Goal: Transaction & Acquisition: Purchase product/service

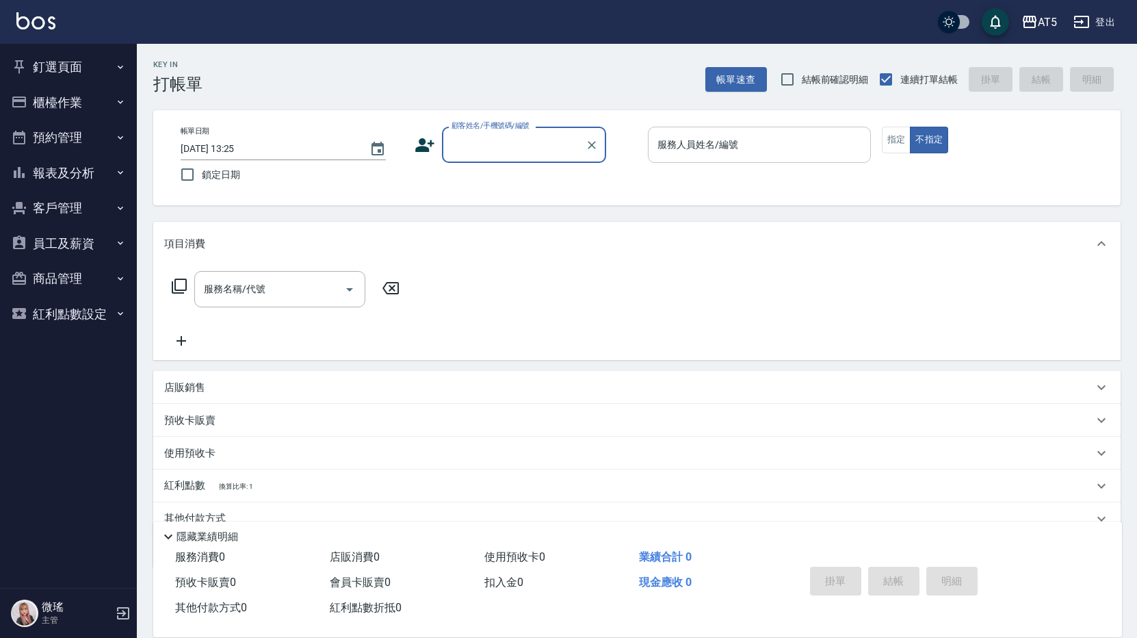
click at [715, 155] on input "服務人員姓名/編號" at bounding box center [759, 145] width 211 height 24
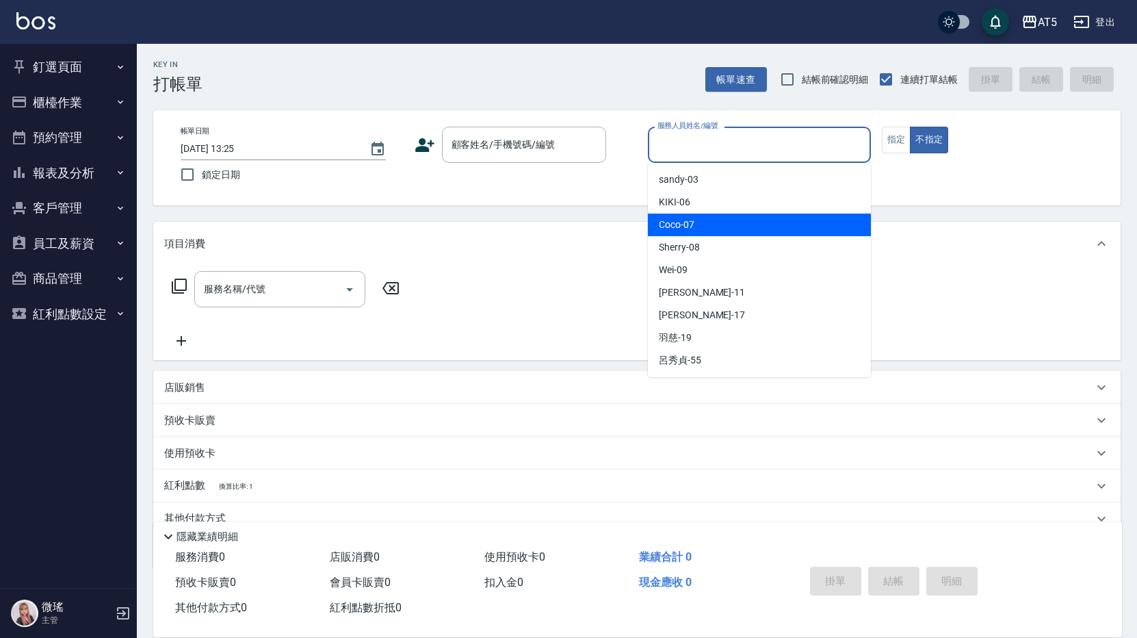
click at [714, 220] on div "Coco -07" at bounding box center [759, 225] width 223 height 23
type input "Coco-07"
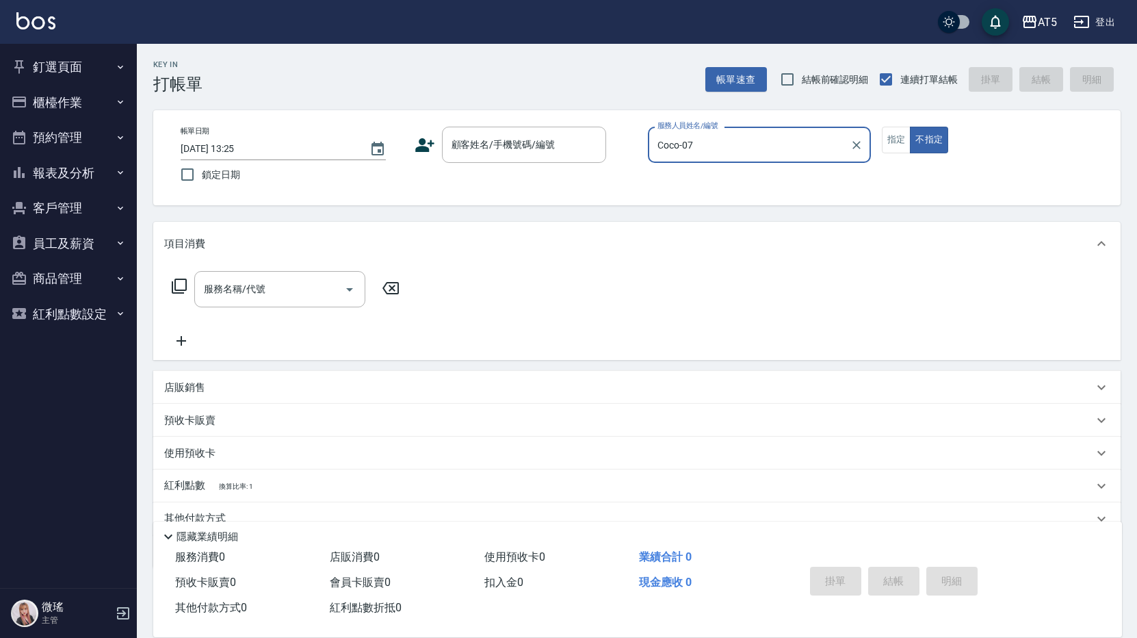
click at [881, 143] on div "帳單日期 2025/09/08 13:25 鎖定日期 顧客姓名/手機號碼/編號 顧客姓名/手機號碼/編號 服務人員姓名/編號 Coco-07 服務人員姓名/編…" at bounding box center [637, 158] width 935 height 62
drag, startPoint x: 890, startPoint y: 135, endPoint x: 847, endPoint y: 150, distance: 45.7
click at [890, 136] on button "指定" at bounding box center [896, 140] width 29 height 27
click at [482, 138] on div "顧客姓名/手機號碼/編號 顧客姓名/手機號碼/編號" at bounding box center [524, 145] width 164 height 36
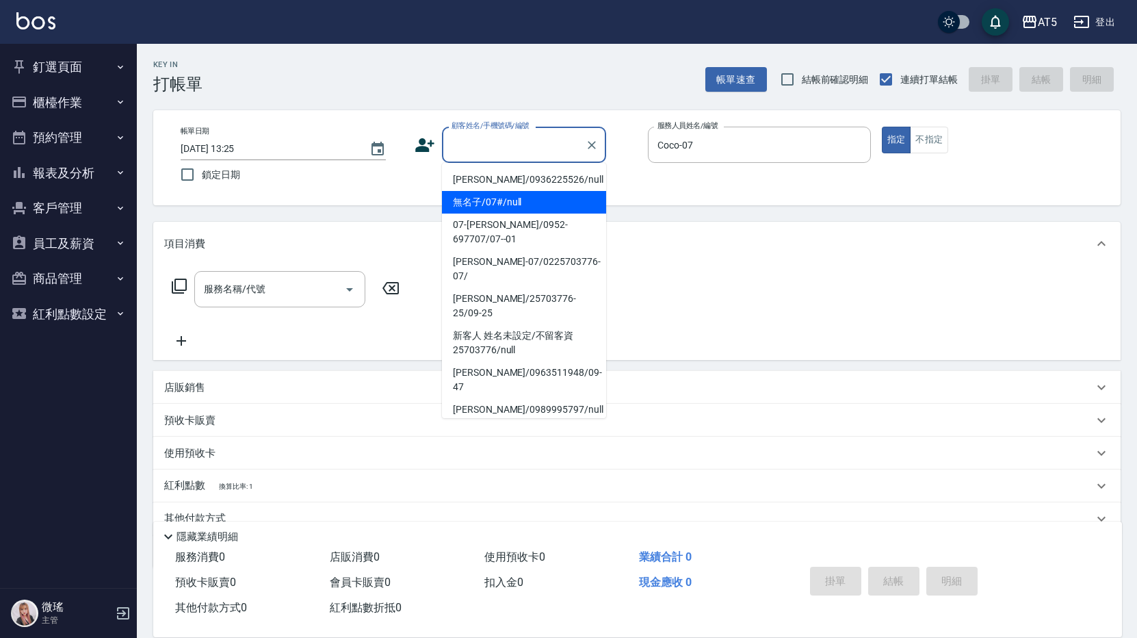
click at [500, 205] on li "無名子/07#/null" at bounding box center [524, 202] width 164 height 23
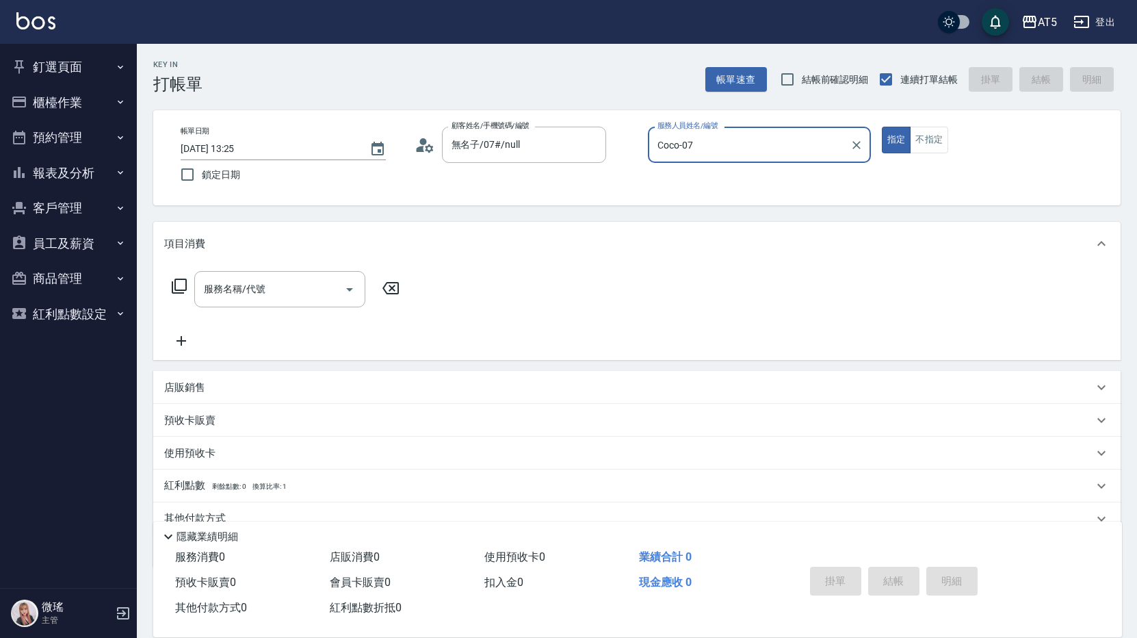
type input "無名子/07#/null"
click at [269, 298] on input "服務名稱/代號" at bounding box center [270, 289] width 138 height 24
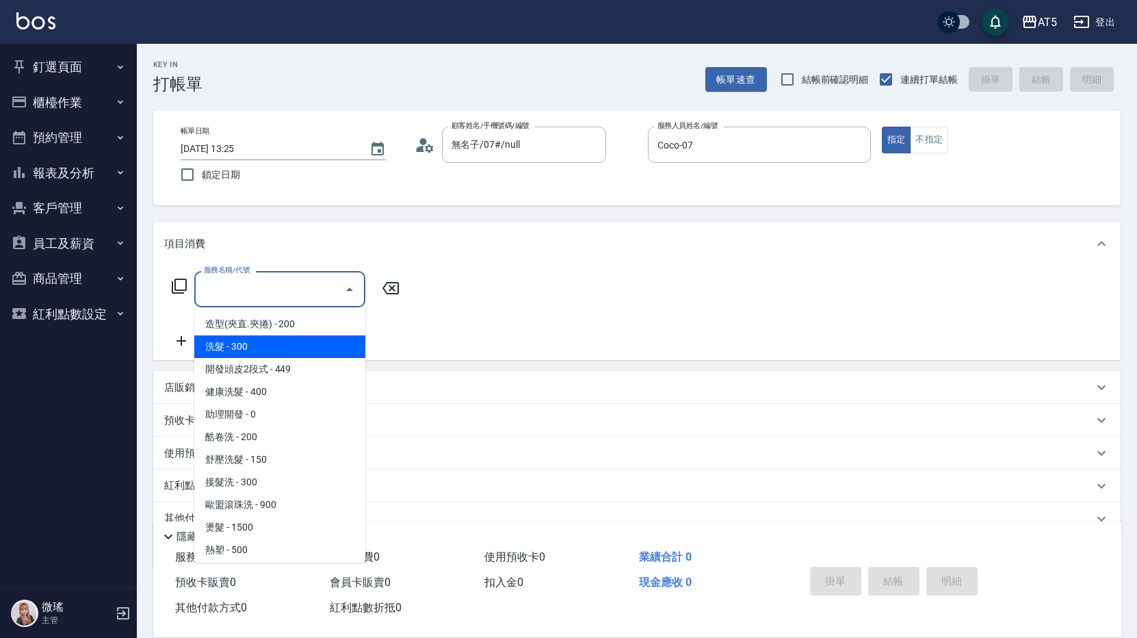
click at [247, 354] on span "洗髮 - 300" at bounding box center [279, 346] width 171 height 23
type input "洗髮(201)"
type input "30"
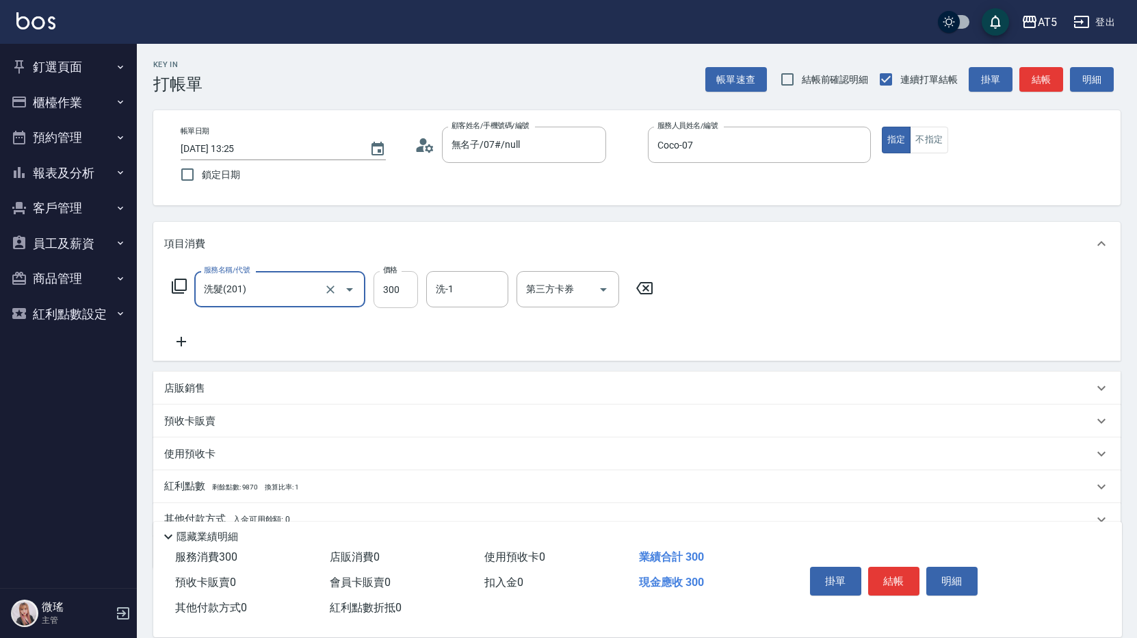
click at [411, 294] on input "300" at bounding box center [396, 289] width 44 height 37
type input "0"
type input "50"
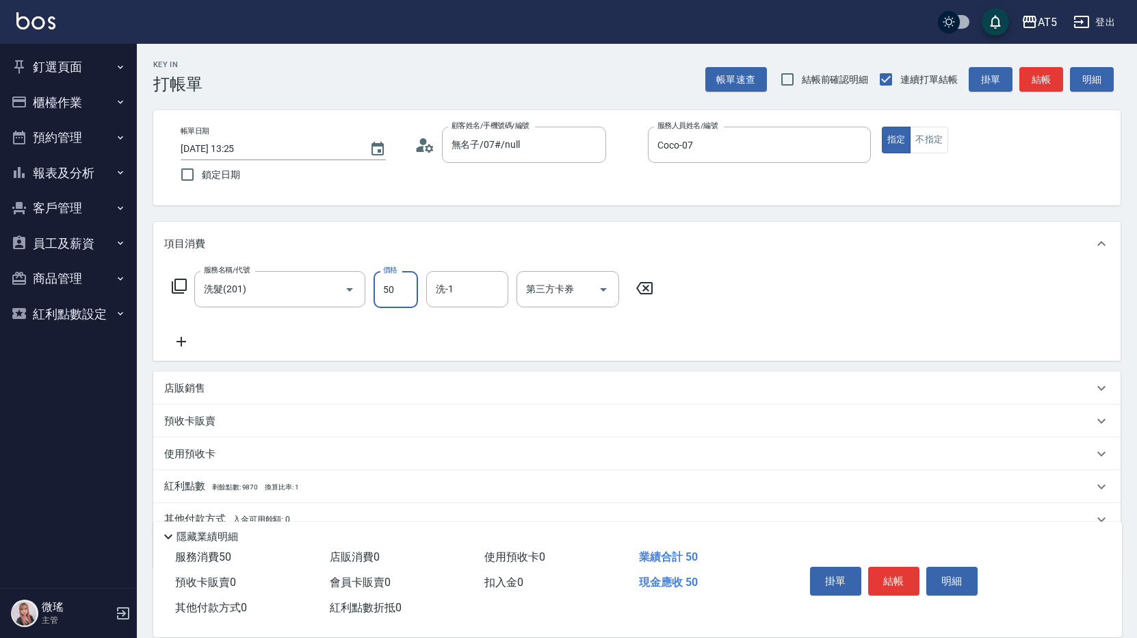
type input "50"
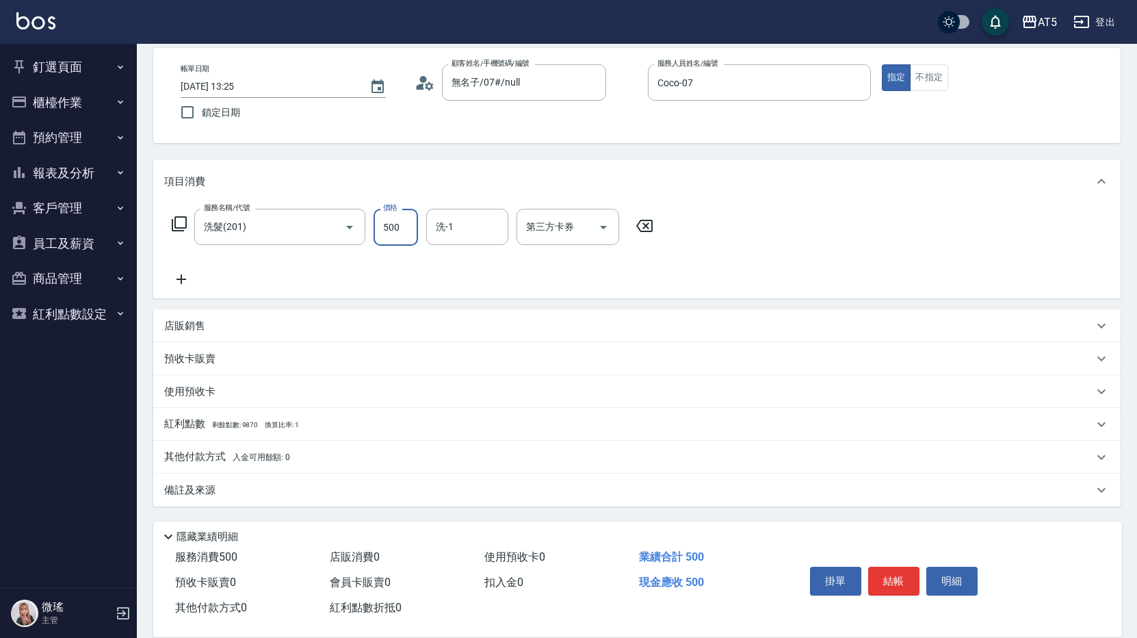
type input "500"
click at [246, 452] on span "入金可用餘額: 0" at bounding box center [262, 457] width 58 height 10
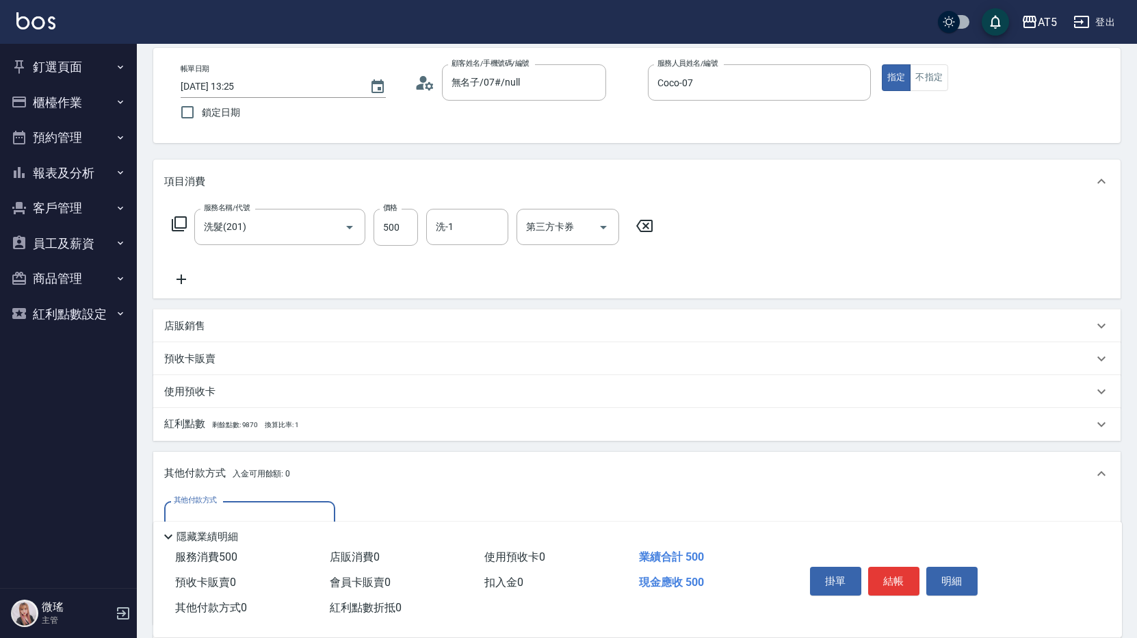
scroll to position [224, 0]
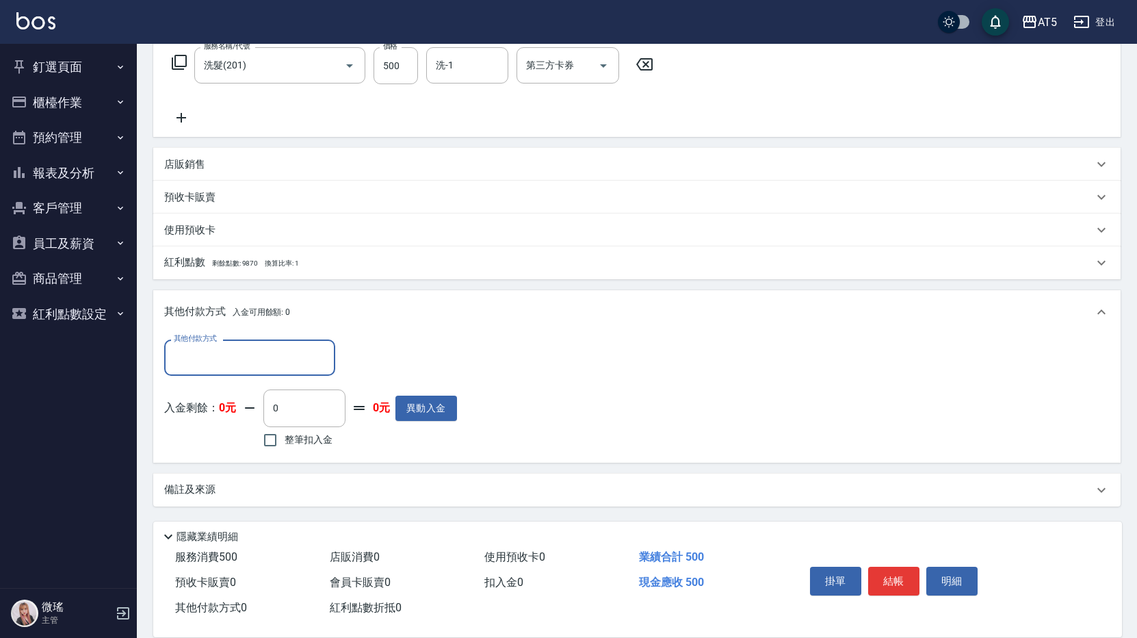
click at [253, 353] on input "其他付款方式" at bounding box center [249, 358] width 159 height 24
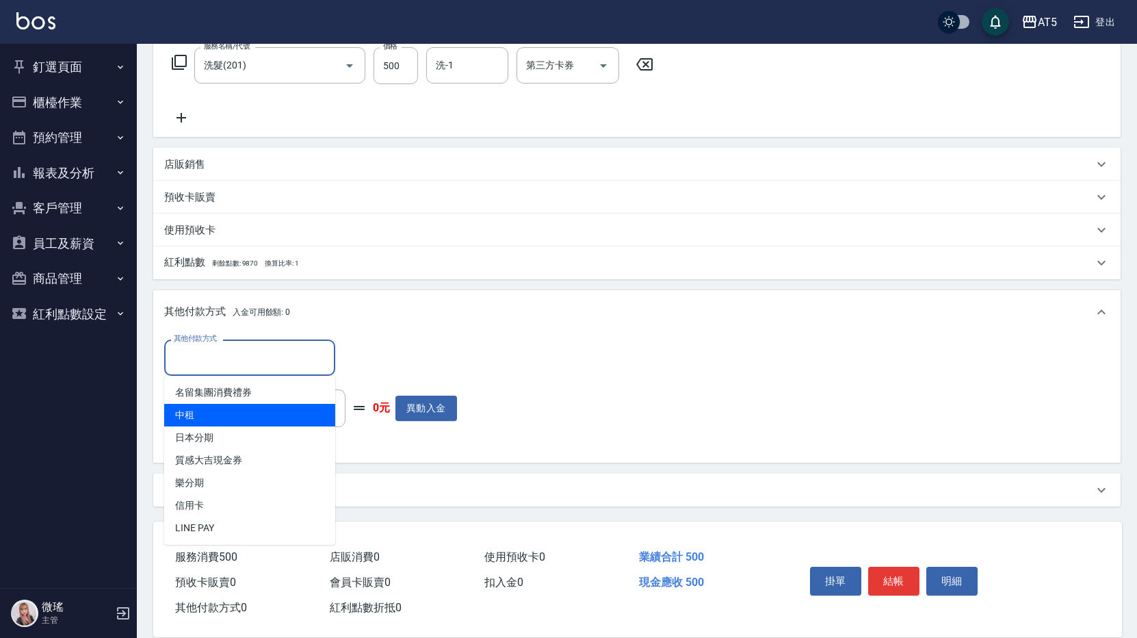
click at [251, 418] on span "中租" at bounding box center [249, 415] width 171 height 23
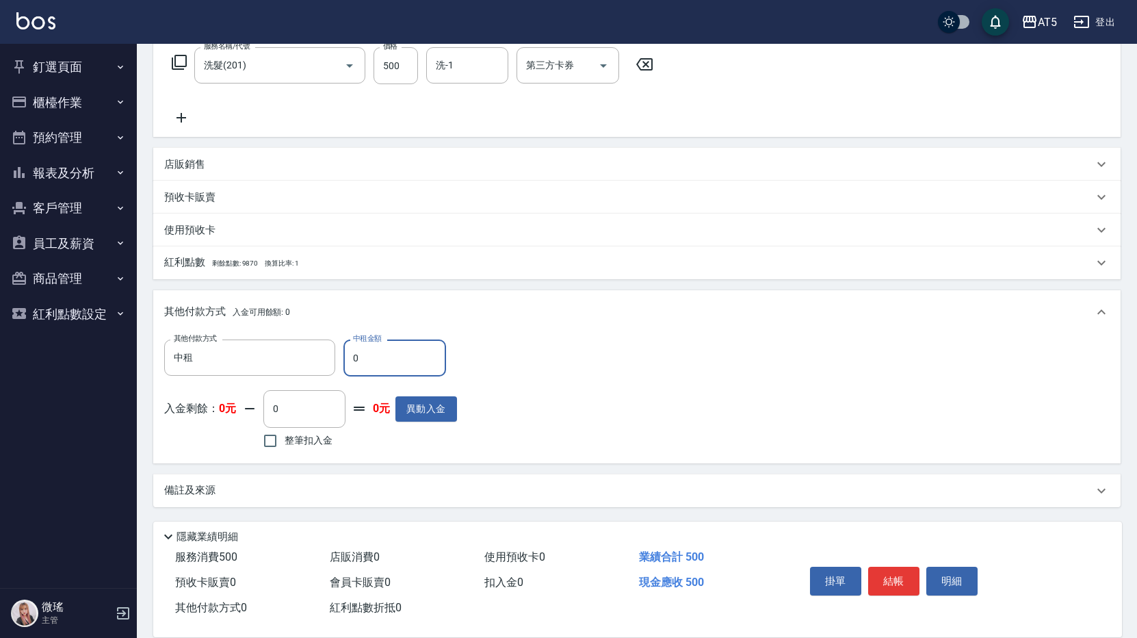
click at [393, 364] on input "0" at bounding box center [395, 357] width 103 height 37
click at [257, 344] on div "中租 其他付款方式" at bounding box center [249, 357] width 171 height 36
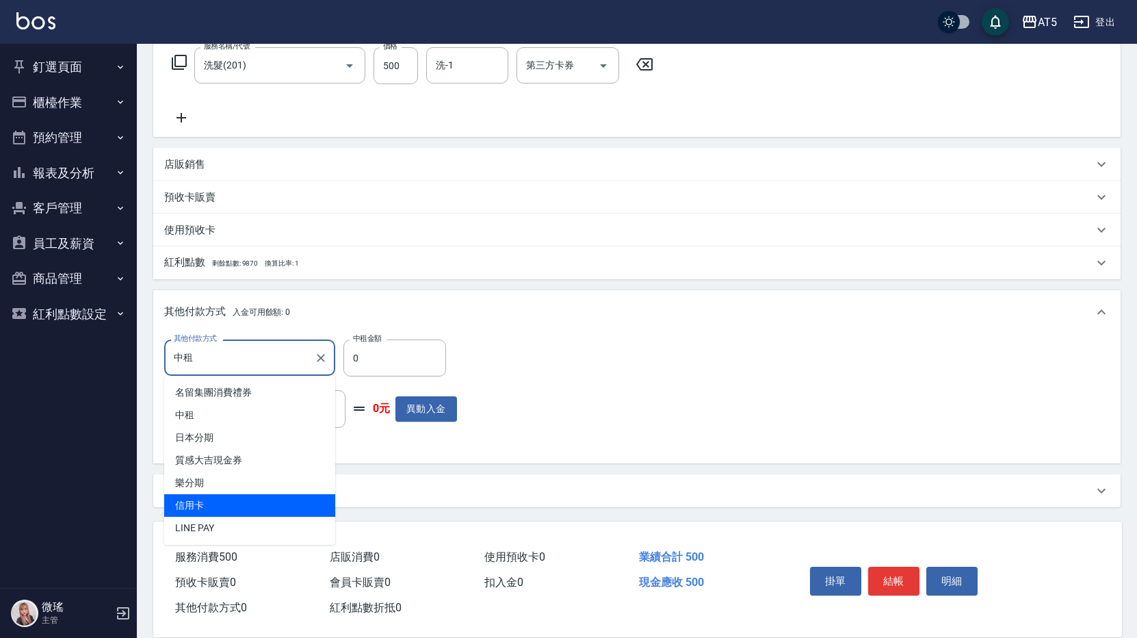
click at [220, 503] on span "信用卡" at bounding box center [249, 505] width 171 height 23
type input "信用卡"
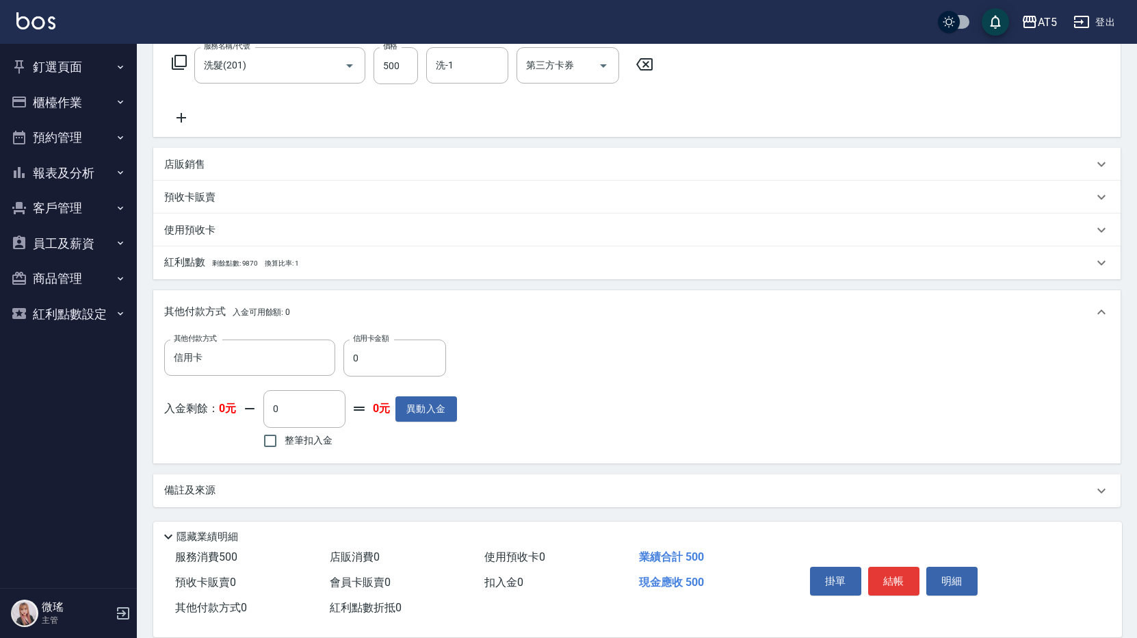
click at [220, 503] on div "備註及來源" at bounding box center [637, 490] width 968 height 33
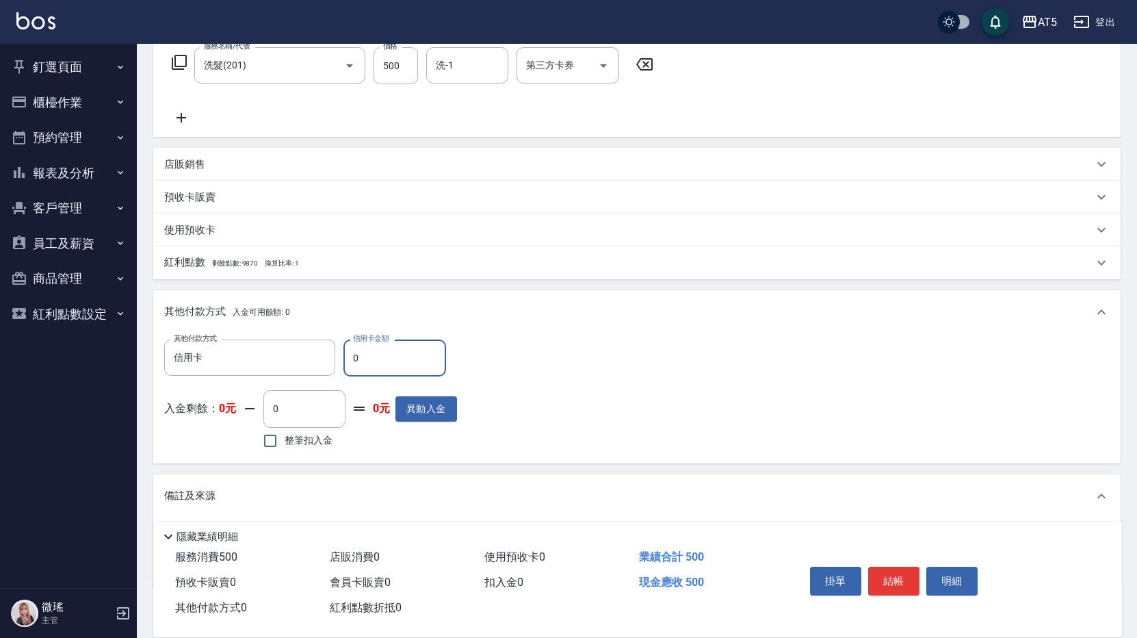
click at [374, 365] on input "0" at bounding box center [395, 357] width 103 height 37
click at [376, 364] on input "0" at bounding box center [395, 357] width 103 height 37
click at [379, 365] on input "0" at bounding box center [395, 357] width 103 height 37
click at [378, 363] on input "0" at bounding box center [395, 357] width 103 height 37
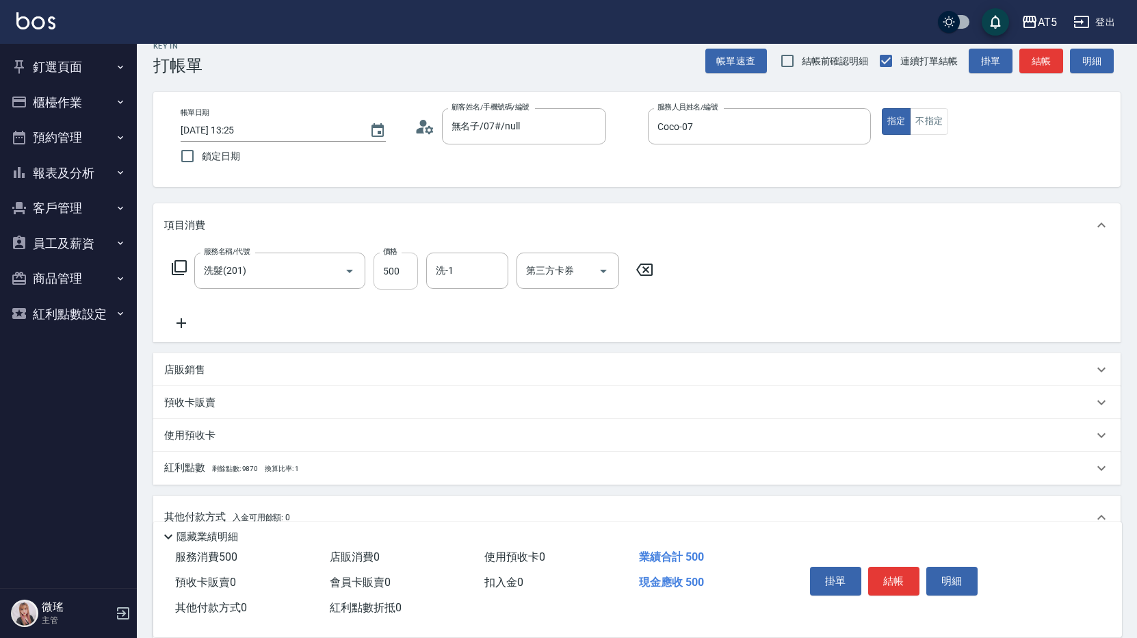
scroll to position [305, 0]
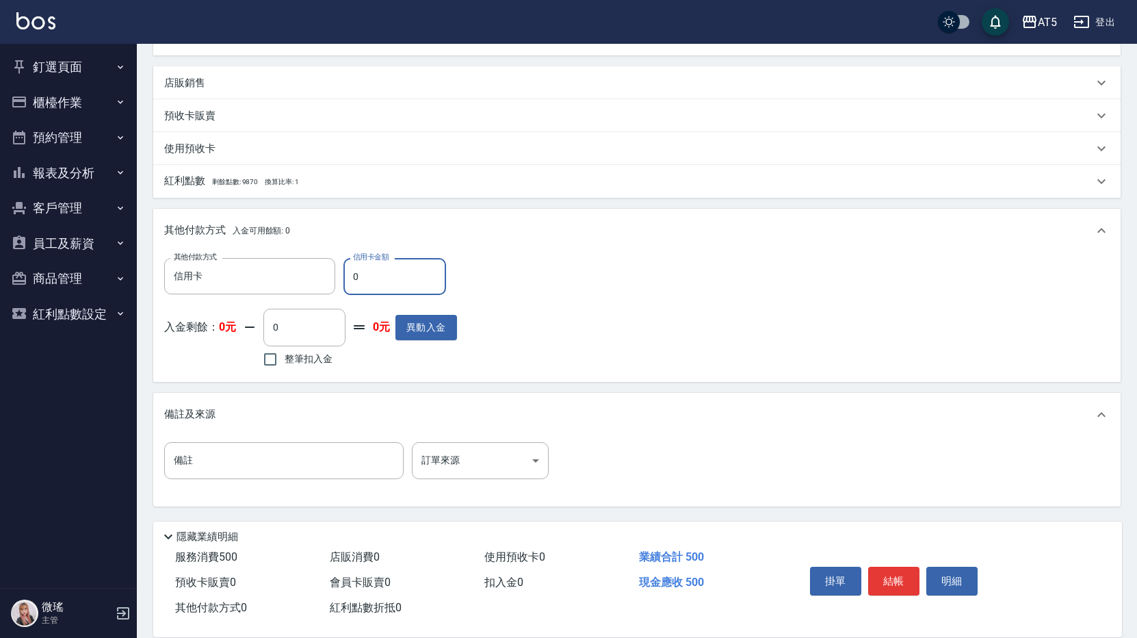
click at [389, 279] on input "0" at bounding box center [395, 276] width 103 height 37
type input "5"
type input "40"
type input "500"
type input "0"
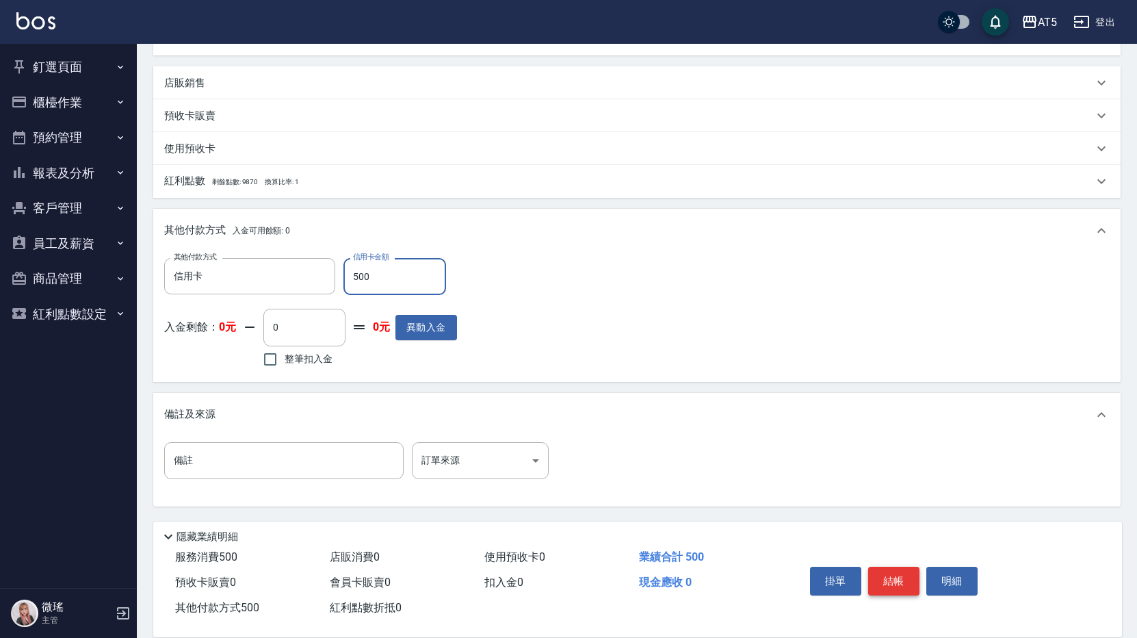
click at [894, 579] on button "結帳" at bounding box center [893, 581] width 51 height 29
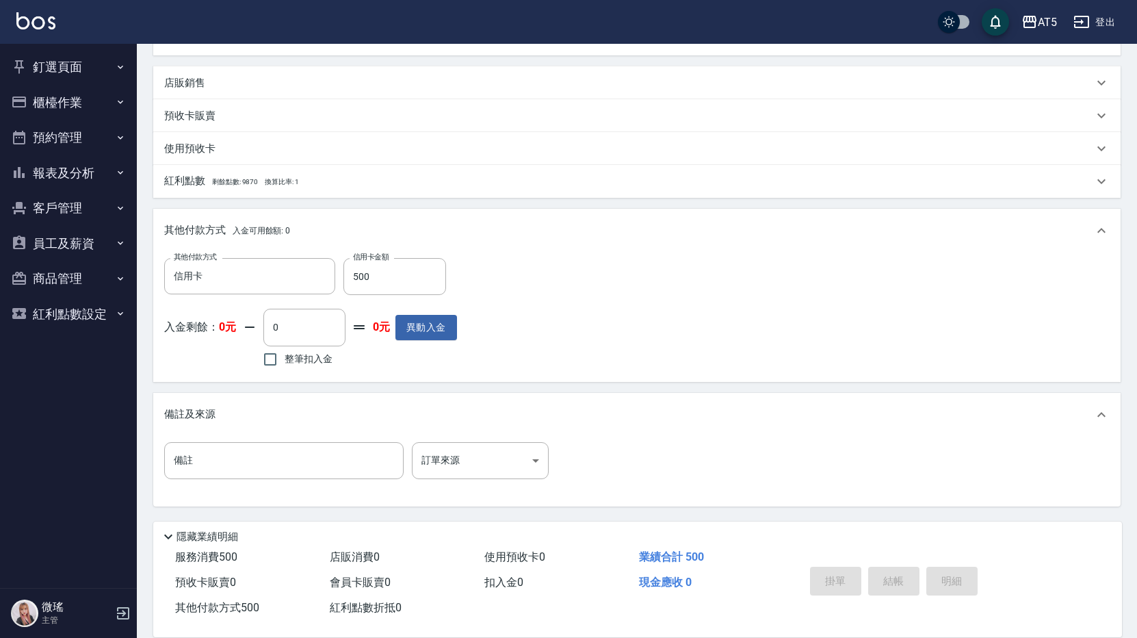
type input "2025/09/08 13:26"
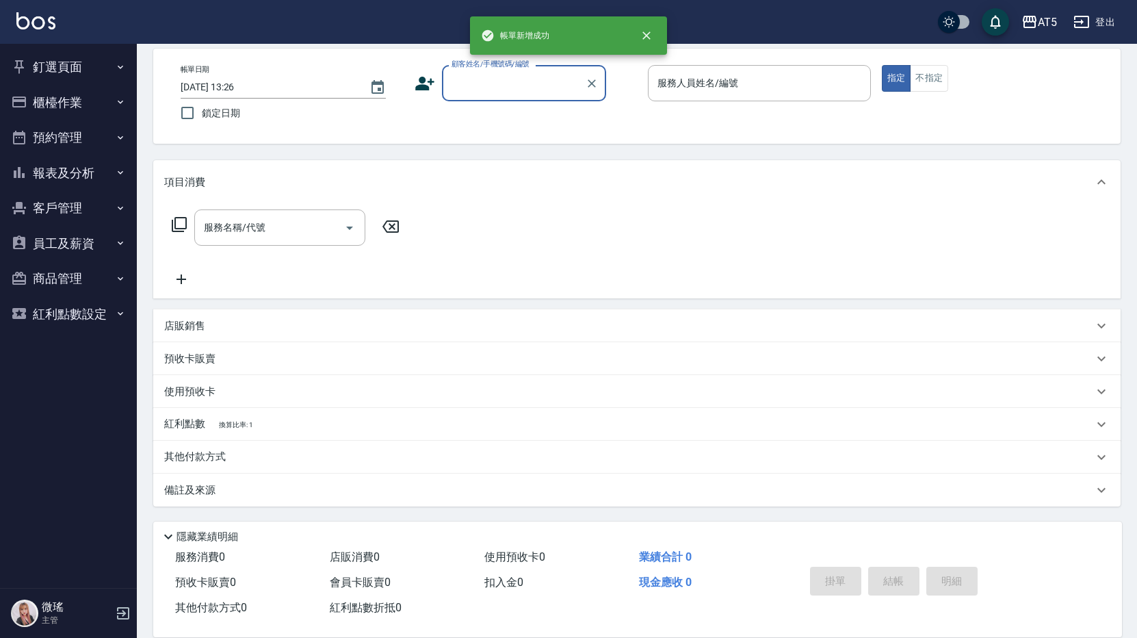
scroll to position [0, 0]
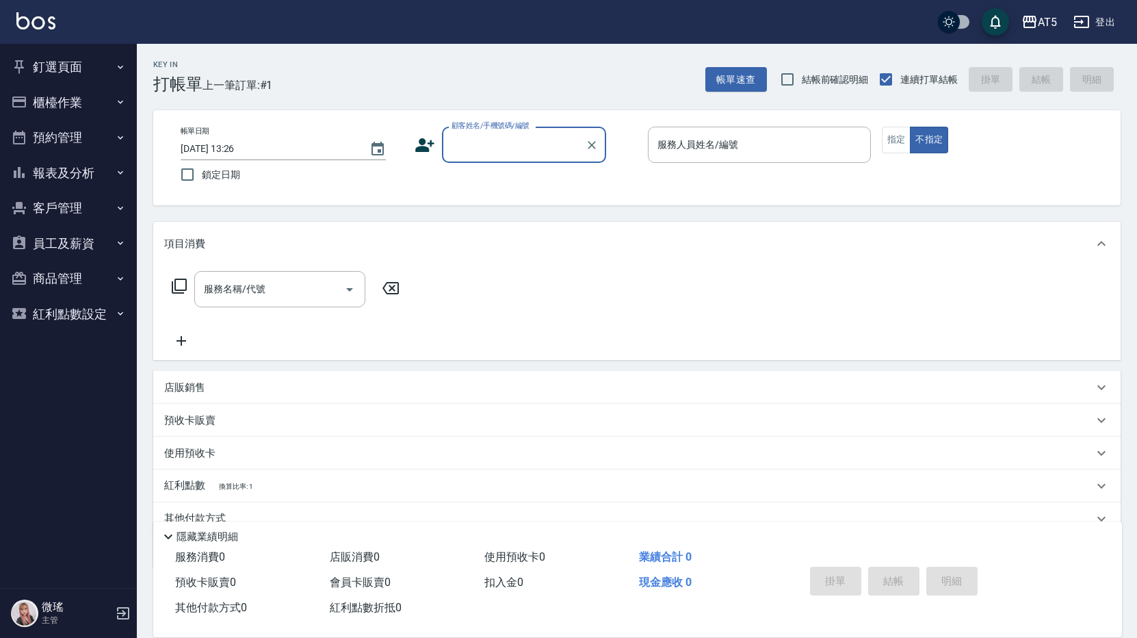
click at [64, 108] on button "櫃檯作業" at bounding box center [68, 103] width 126 height 36
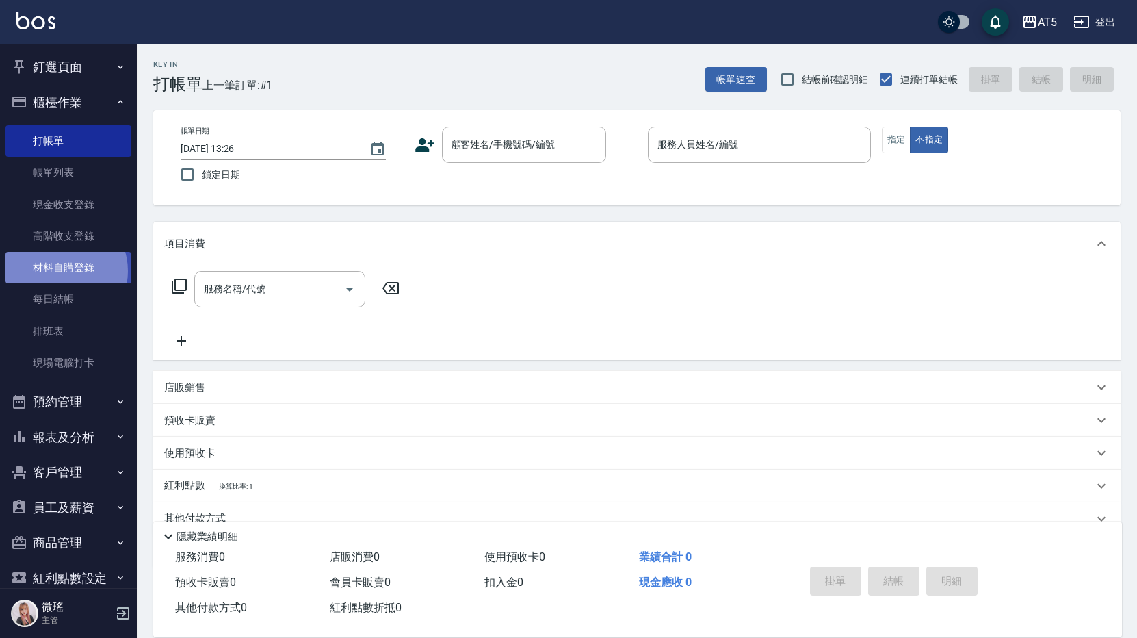
click at [58, 271] on link "材料自購登錄" at bounding box center [68, 267] width 126 height 31
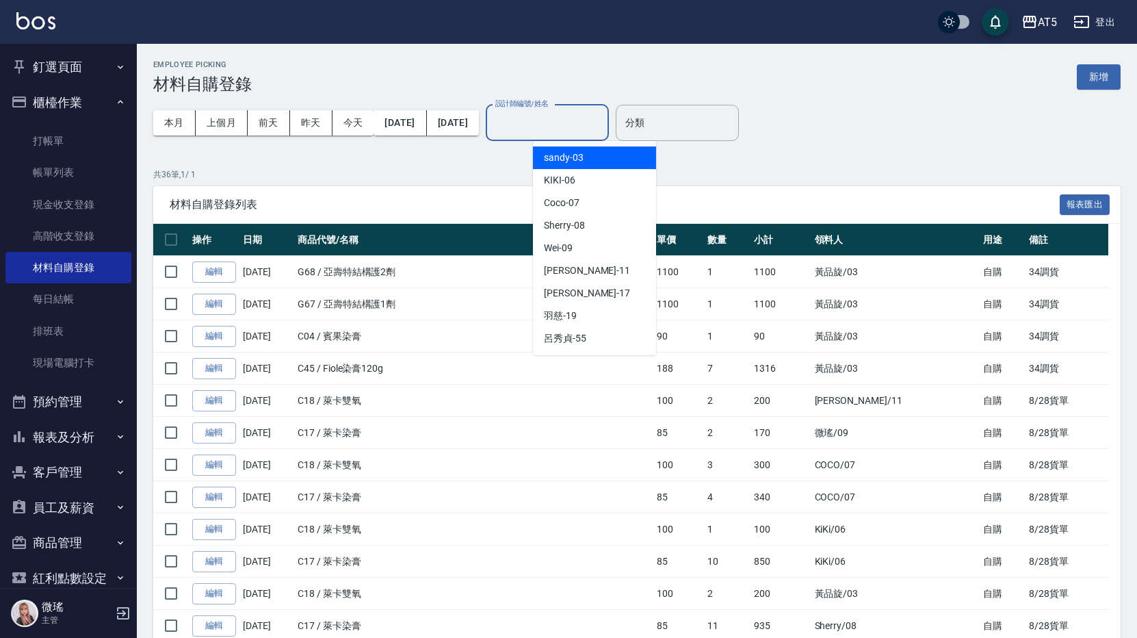
click at [595, 122] on input "設計師編號/姓名" at bounding box center [547, 123] width 111 height 24
click at [577, 201] on span "Coco -07" at bounding box center [562, 203] width 36 height 14
type input "Coco-07"
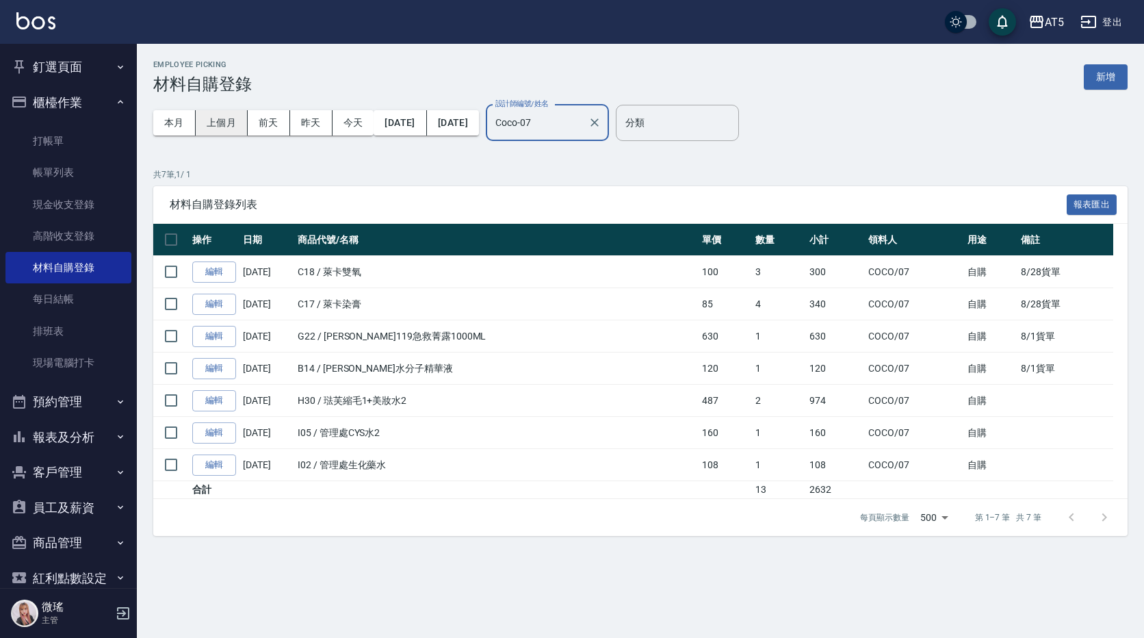
click at [224, 119] on button "上個月" at bounding box center [222, 122] width 52 height 25
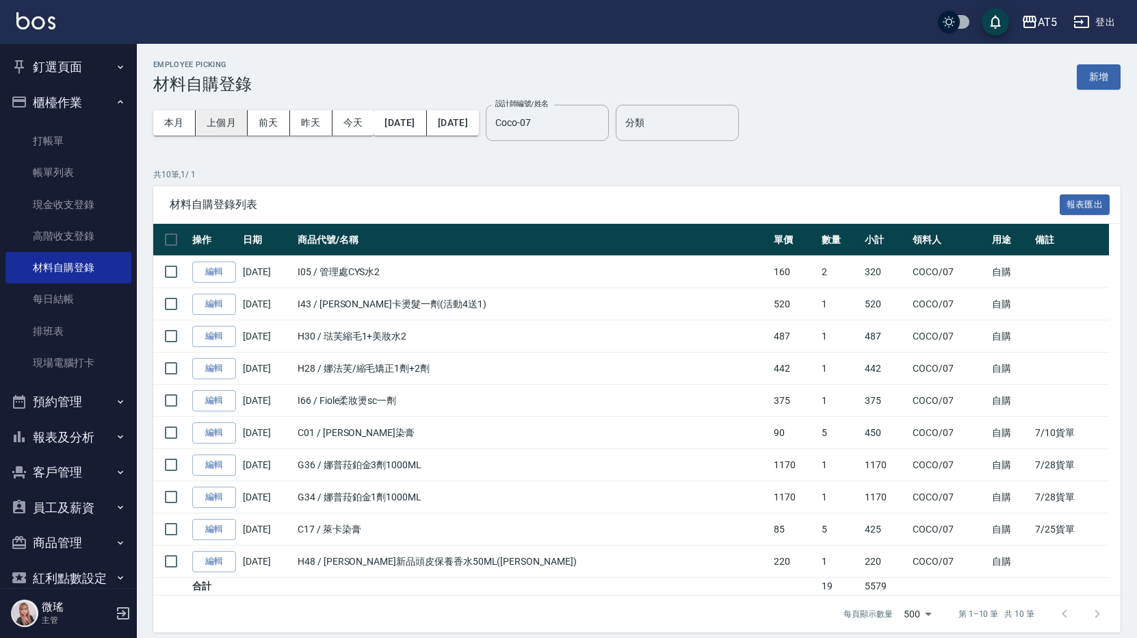
click at [217, 125] on button "上個月" at bounding box center [222, 122] width 52 height 25
click at [409, 120] on button "2025/08/01" at bounding box center [400, 122] width 53 height 25
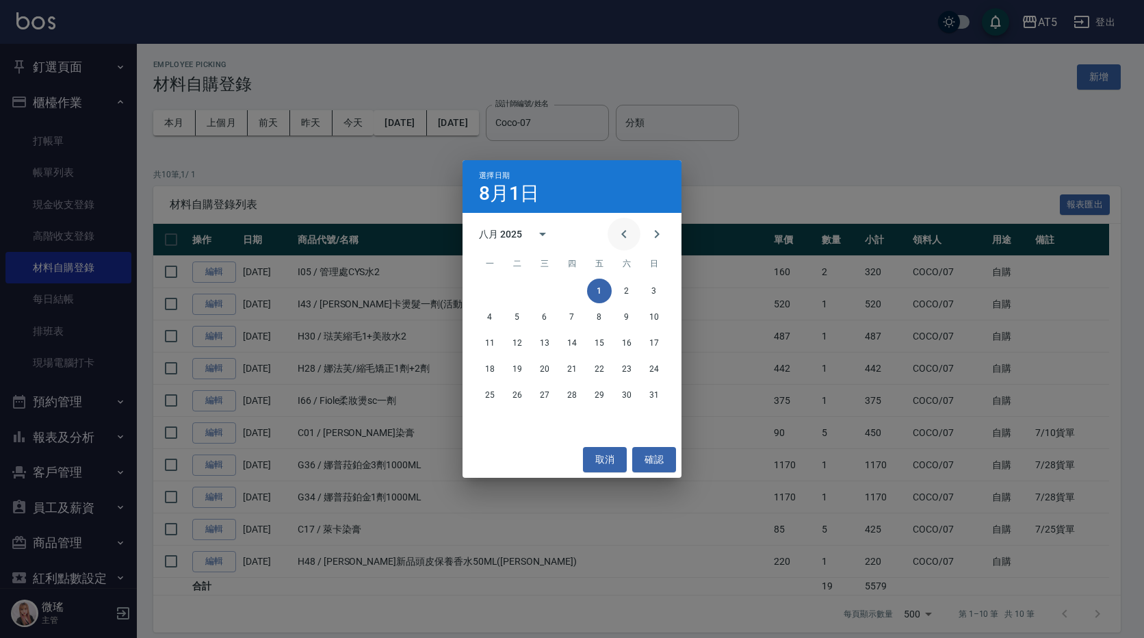
click at [629, 233] on icon "Previous month" at bounding box center [624, 234] width 16 height 16
click at [505, 286] on div "1 2 3 4 5 6" at bounding box center [572, 291] width 219 height 25
drag, startPoint x: 508, startPoint y: 286, endPoint x: 504, endPoint y: 303, distance: 17.8
click at [510, 287] on button "1" at bounding box center [517, 291] width 25 height 25
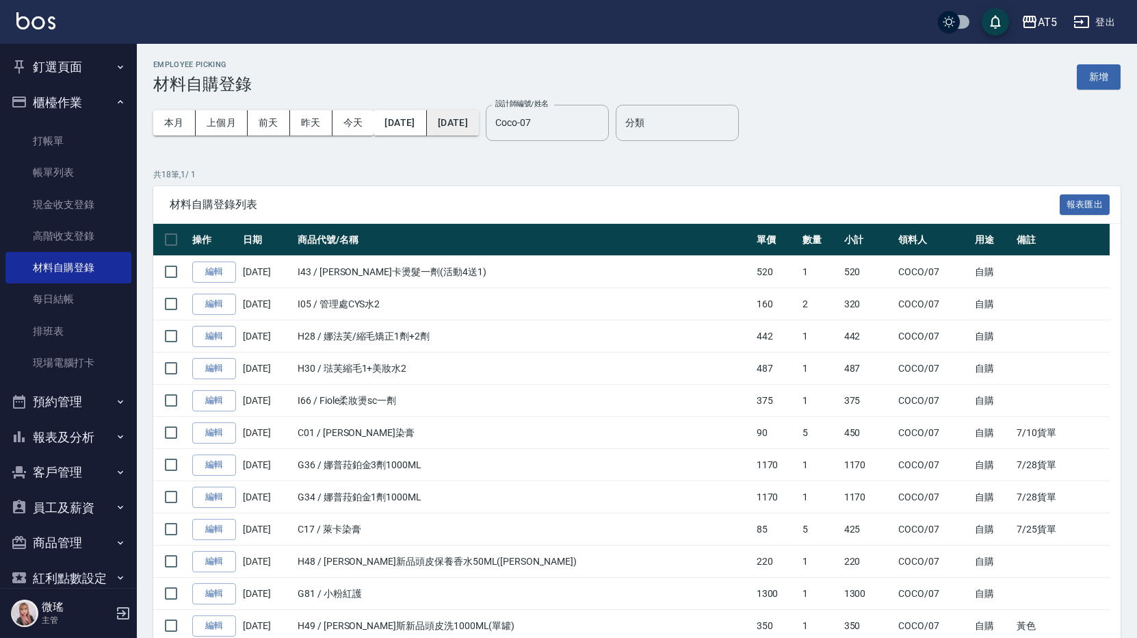
click at [479, 118] on button "2025/08/31" at bounding box center [453, 122] width 52 height 25
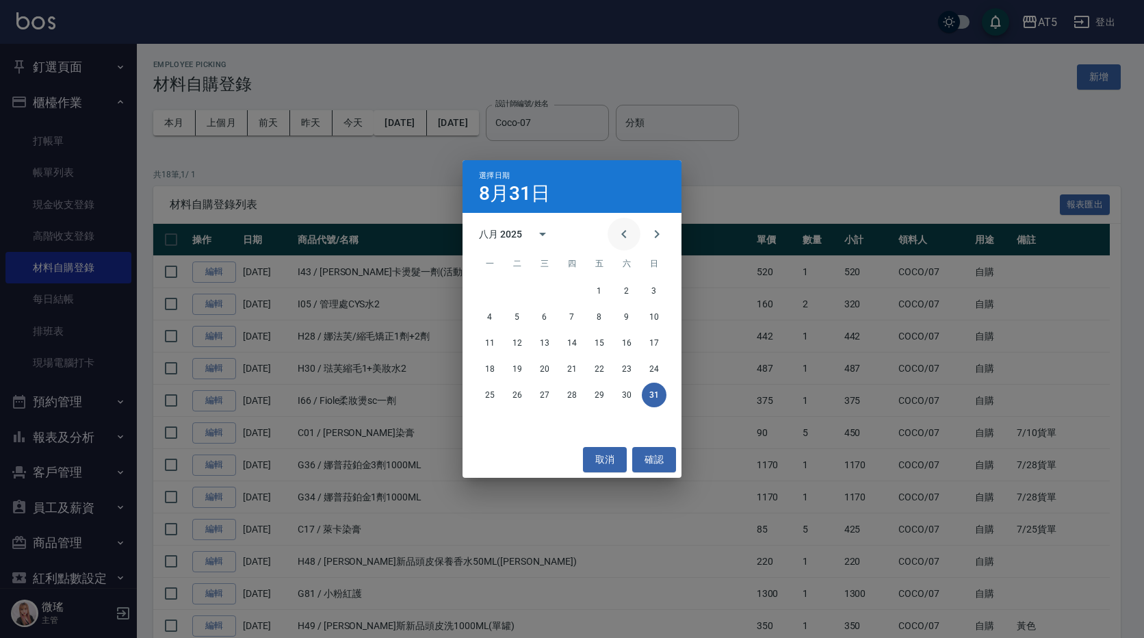
click at [625, 231] on icon "Previous month" at bounding box center [623, 234] width 5 height 8
click at [658, 245] on button "Next month" at bounding box center [657, 234] width 33 height 33
click at [578, 394] on button "31" at bounding box center [572, 395] width 25 height 25
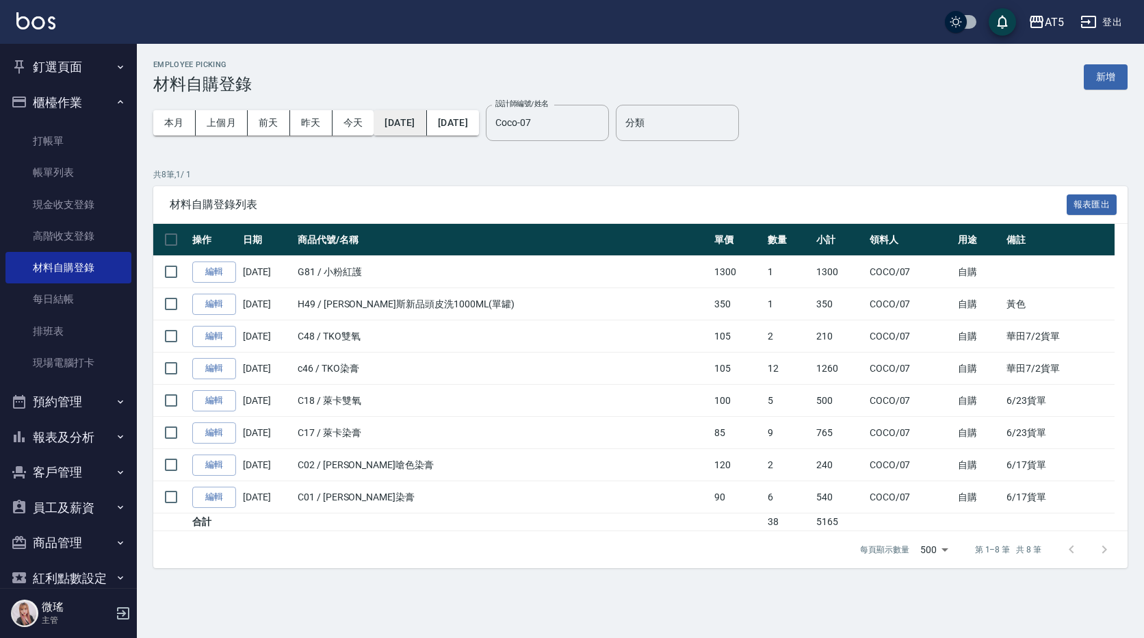
click at [426, 120] on button "2025/07/01" at bounding box center [400, 122] width 53 height 25
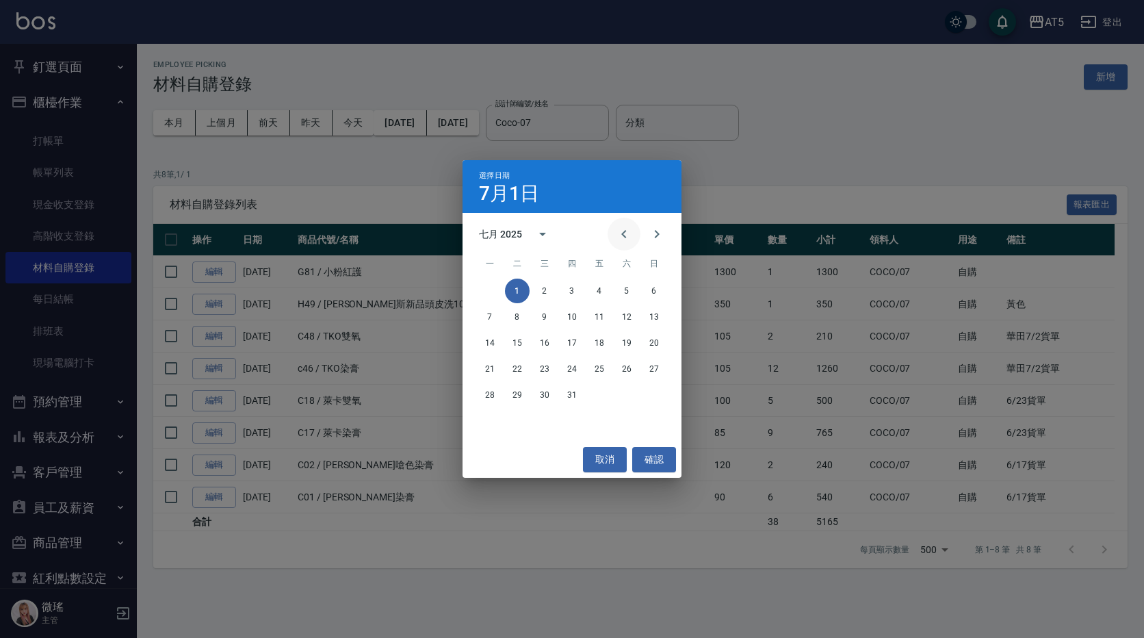
click at [628, 232] on icon "Previous month" at bounding box center [624, 234] width 16 height 16
click at [647, 295] on button "1" at bounding box center [654, 291] width 25 height 25
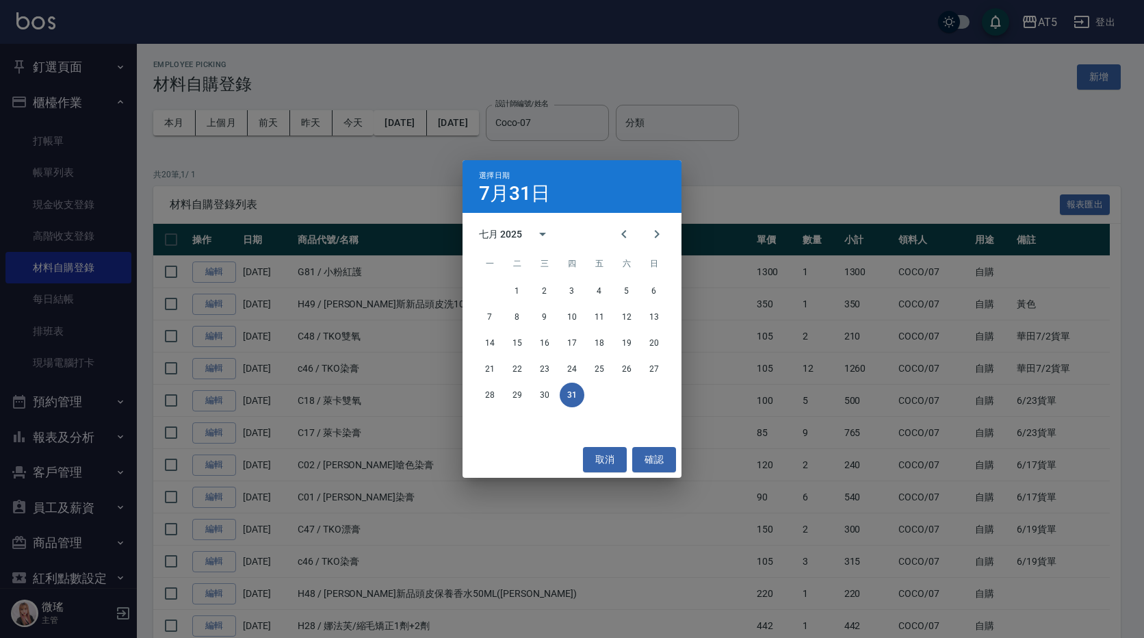
click at [171, 122] on div "選擇日期 7月31日 七月 2025 一 二 三 四 五 六 日 1 2 3 4 5 6 7 8 9 10 11 12 13 14 15 16 17 18 1…" at bounding box center [572, 319] width 1144 height 638
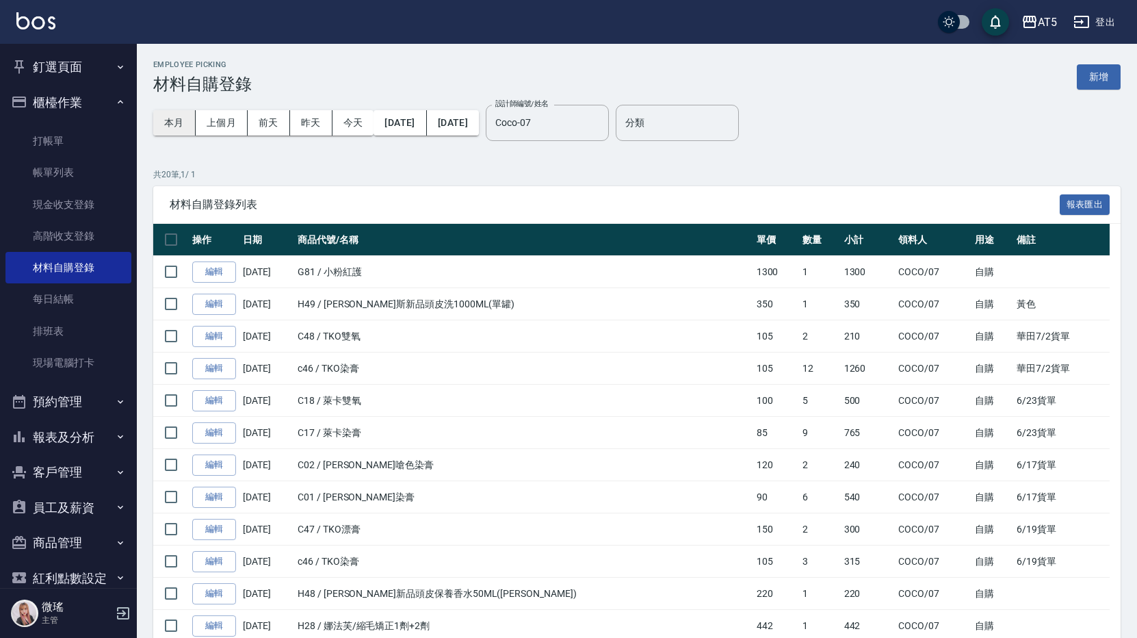
click at [164, 129] on button "本月" at bounding box center [174, 122] width 42 height 25
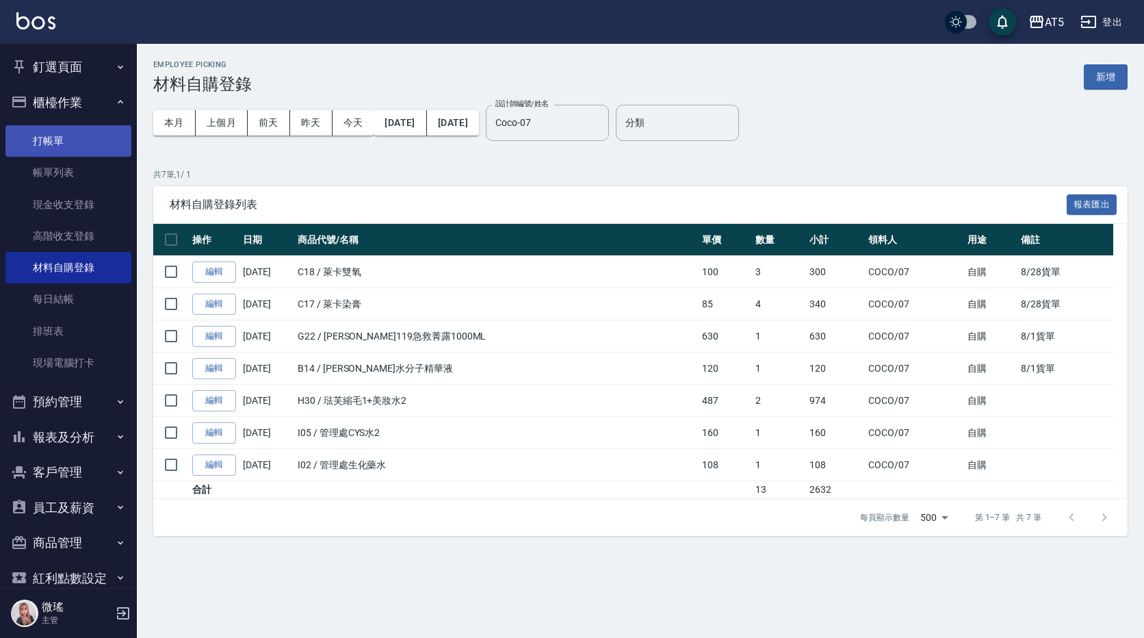
click at [110, 128] on link "打帳單" at bounding box center [68, 140] width 126 height 31
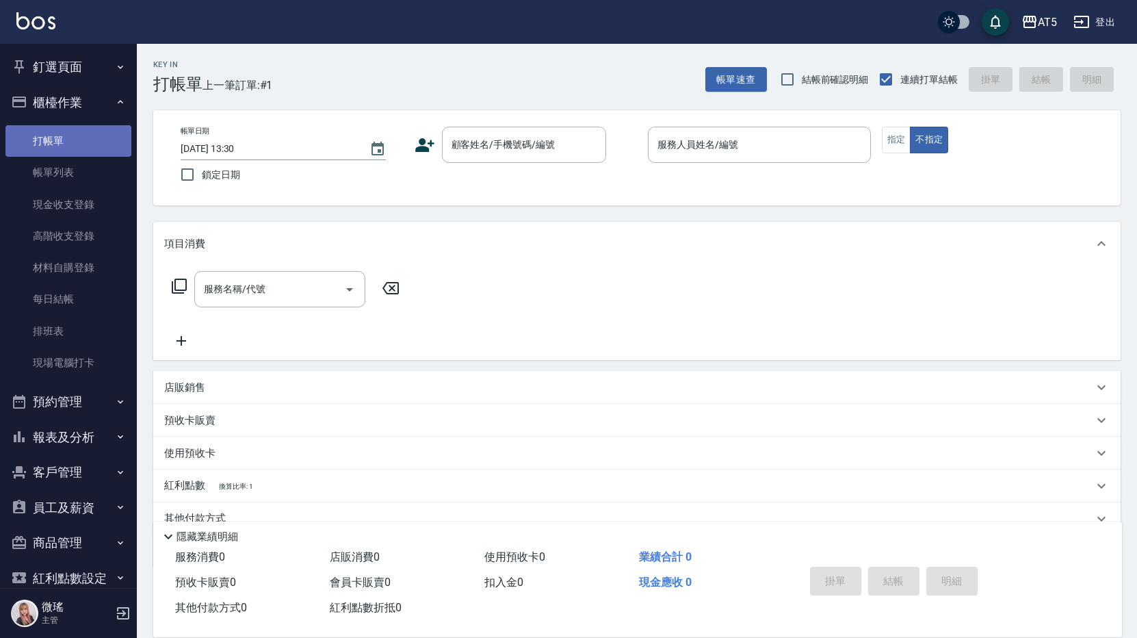
drag, startPoint x: 110, startPoint y: 129, endPoint x: 373, endPoint y: 211, distance: 275.3
click at [110, 130] on link "打帳單" at bounding box center [68, 140] width 126 height 31
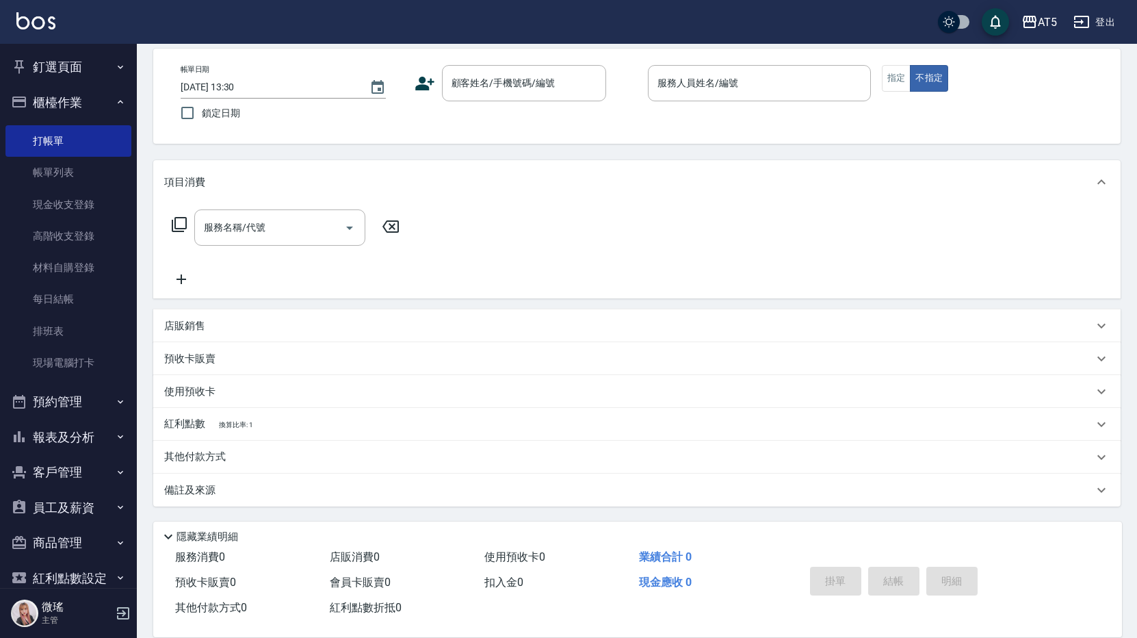
click at [66, 408] on button "預約管理" at bounding box center [68, 402] width 126 height 36
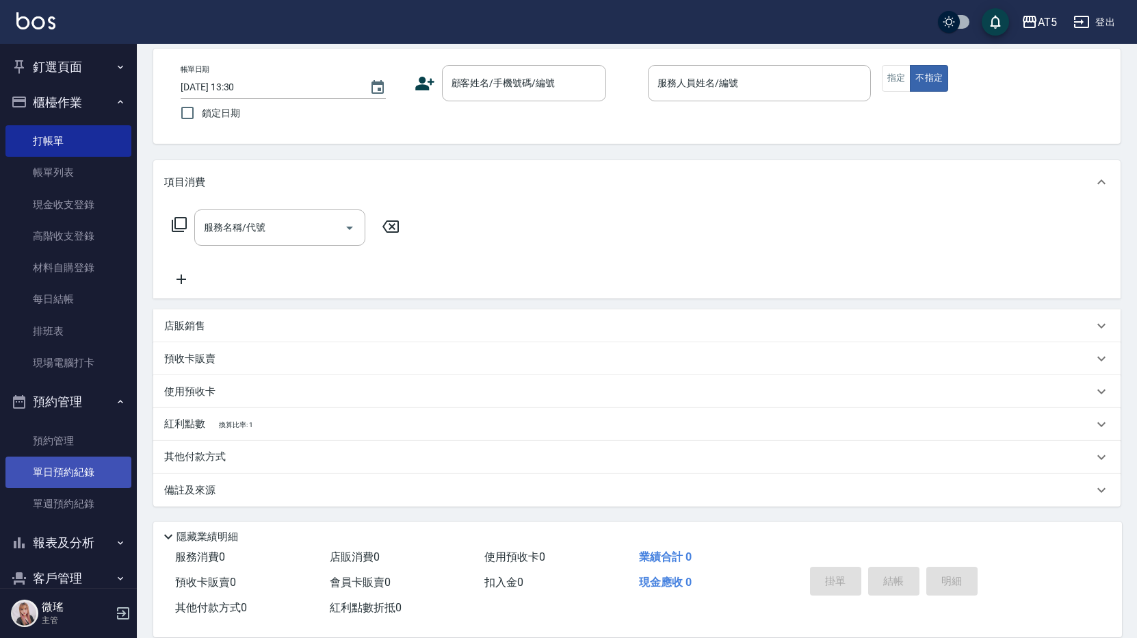
click at [86, 481] on link "單日預約紀錄" at bounding box center [68, 471] width 126 height 31
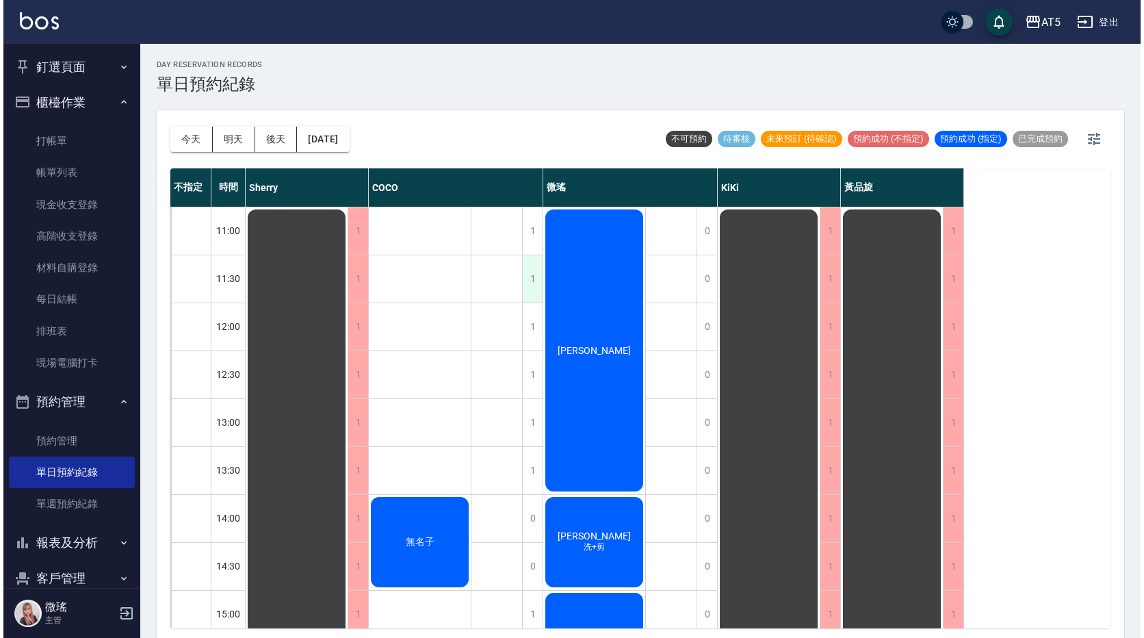
scroll to position [137, 0]
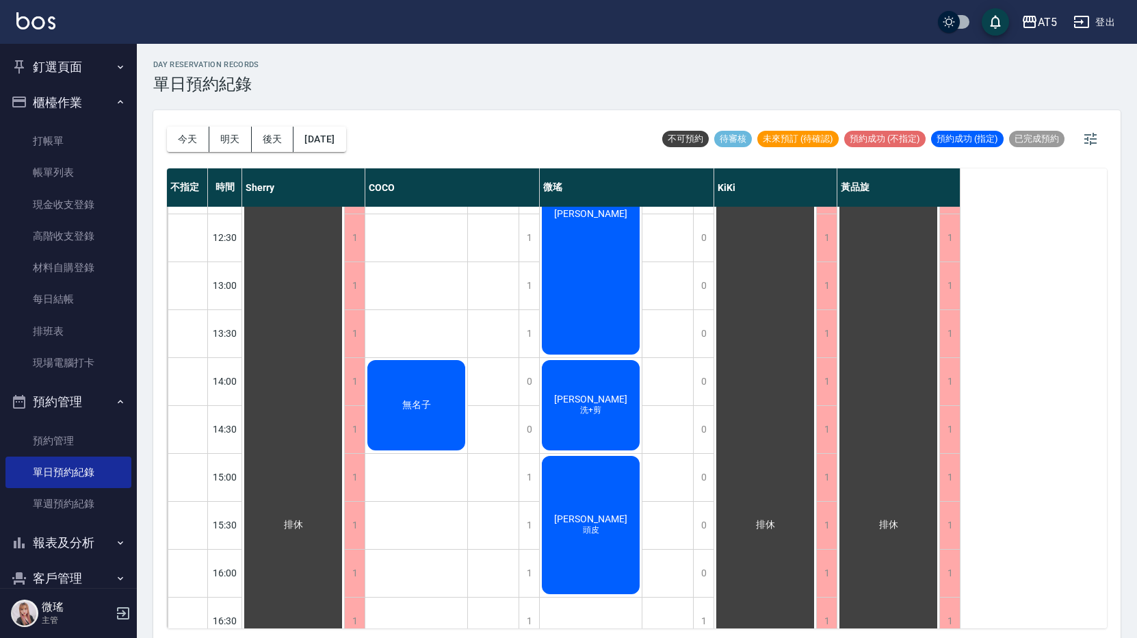
click at [604, 255] on div "[PERSON_NAME]" at bounding box center [591, 213] width 102 height 286
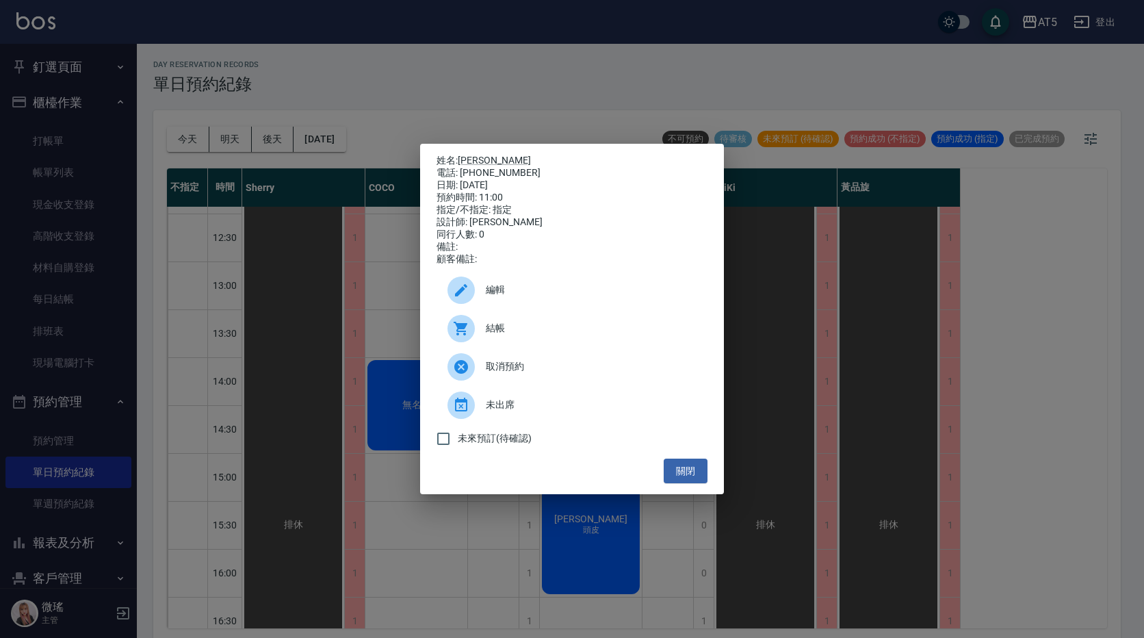
click at [506, 335] on span "結帳" at bounding box center [591, 328] width 211 height 14
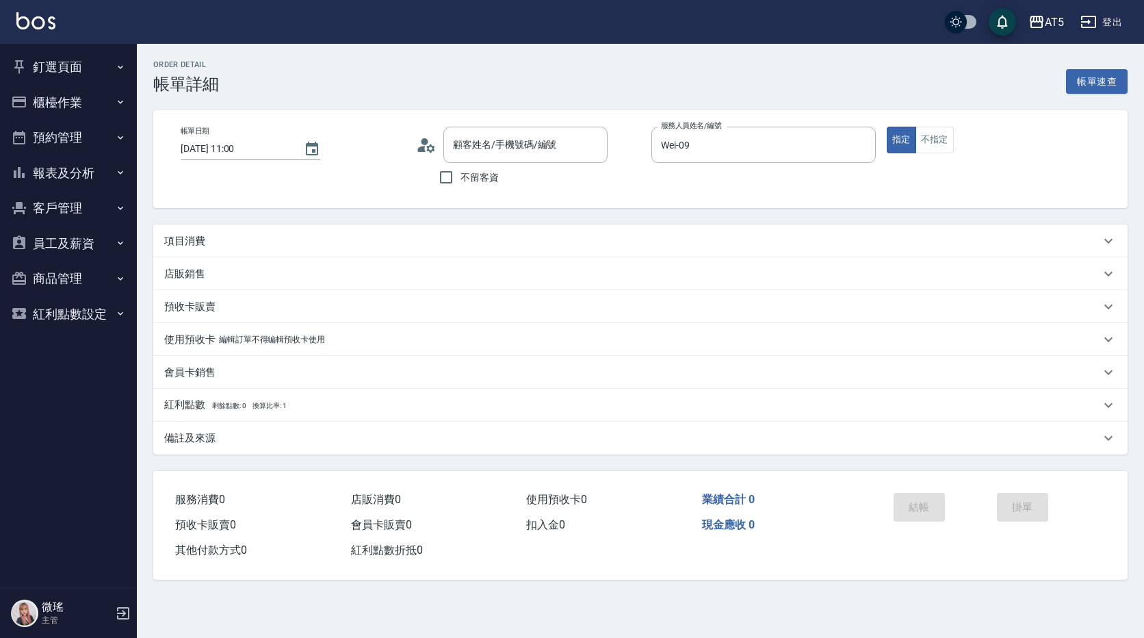
type input "[DATE] 11:00"
type input "Wei-09"
type input "[PERSON_NAME]/0929561001/05044"
click at [177, 244] on p "項目消費" at bounding box center [184, 241] width 41 height 14
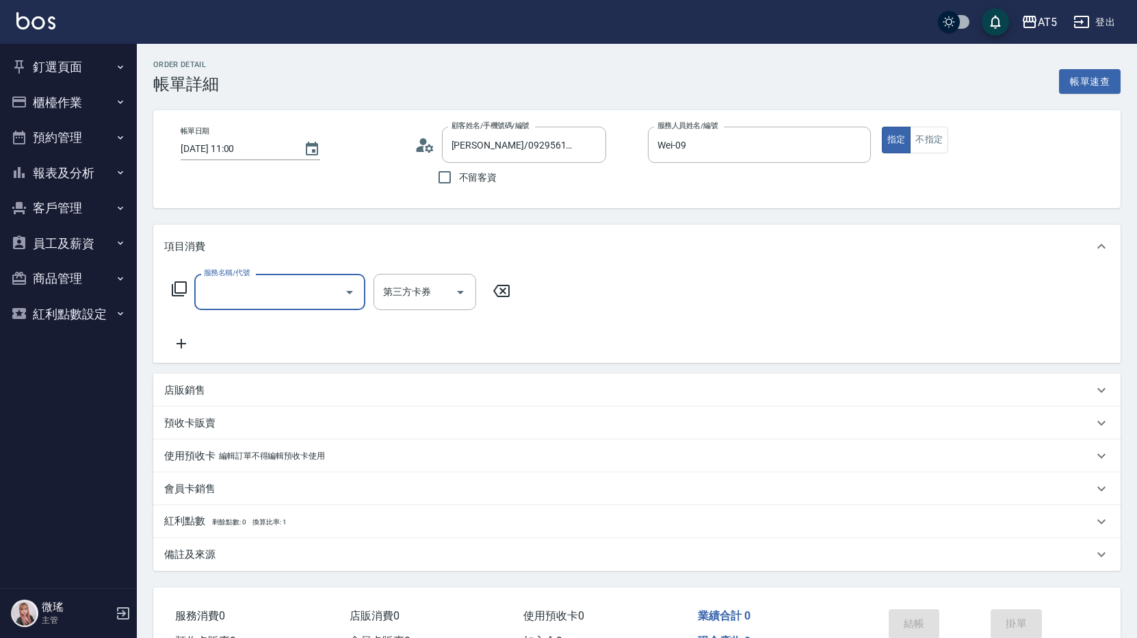
click at [255, 300] on input "服務名稱/代號" at bounding box center [270, 292] width 138 height 24
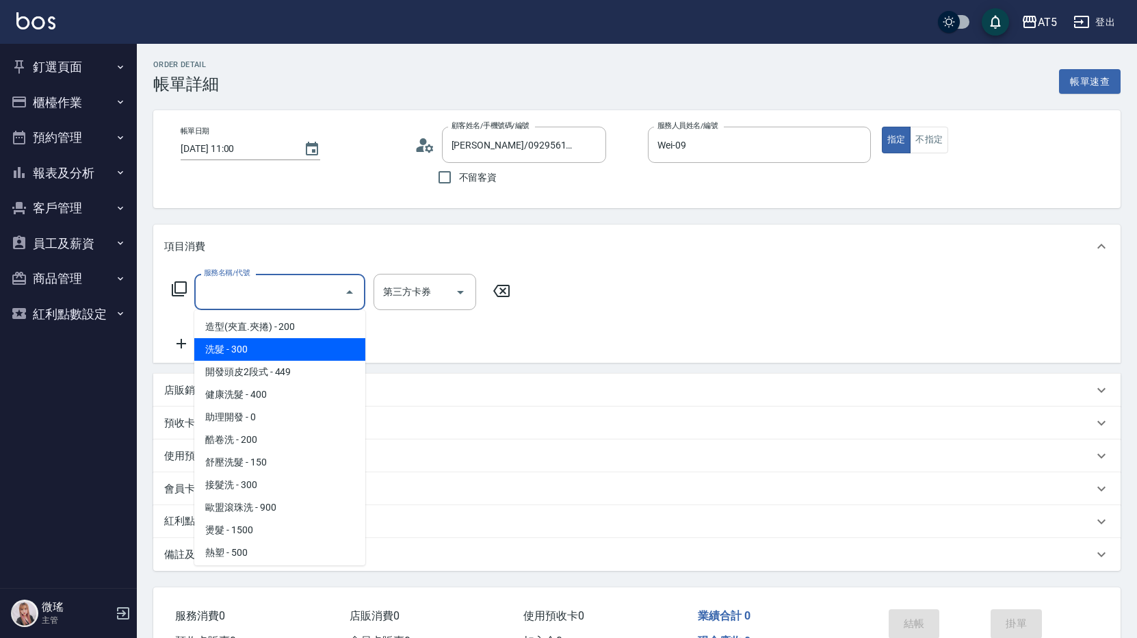
click at [274, 348] on span "洗髮 - 300" at bounding box center [279, 349] width 171 height 23
type input "30"
type input "洗髮(201)"
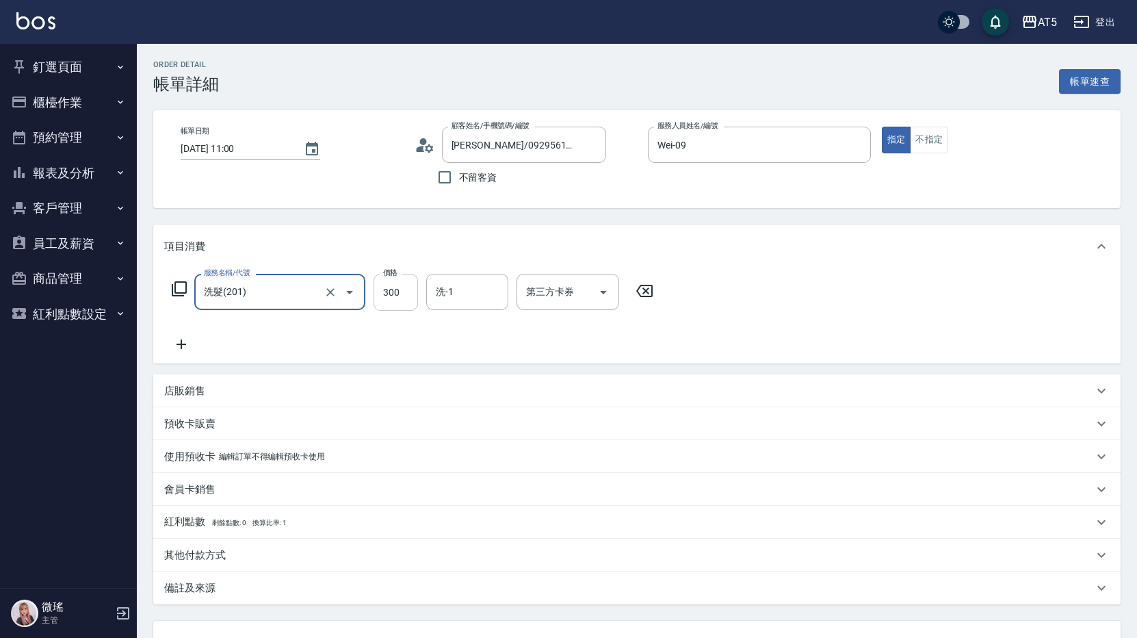
click at [397, 283] on input "300" at bounding box center [396, 292] width 44 height 37
drag, startPoint x: 397, startPoint y: 283, endPoint x: 390, endPoint y: 287, distance: 8.0
click at [397, 283] on input "300" at bounding box center [396, 292] width 44 height 37
type input "2"
type input "0"
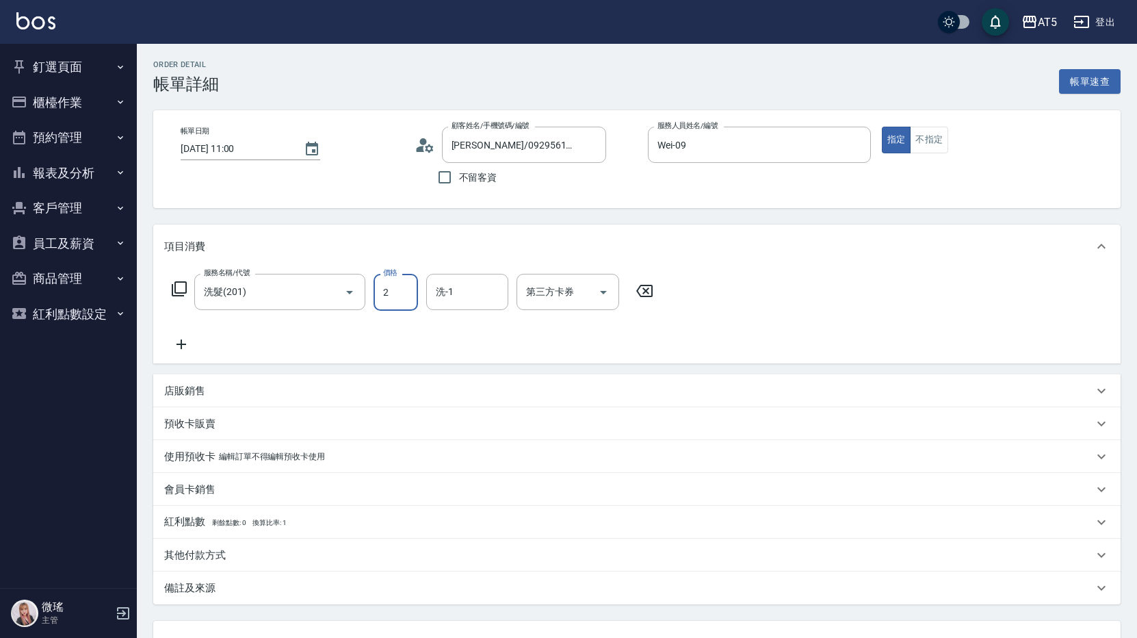
type input "20"
type input "200"
click at [237, 372] on div "項目消費 服務名稱/代號 洗髮(201) 服務名稱/代號 價格 200 價格 洗-1 洗-1 第三方卡券 第三方卡券 店販銷售 服務人員姓名/編號 服務人員姓…" at bounding box center [637, 414] width 968 height 380
click at [179, 342] on icon at bounding box center [181, 344] width 34 height 16
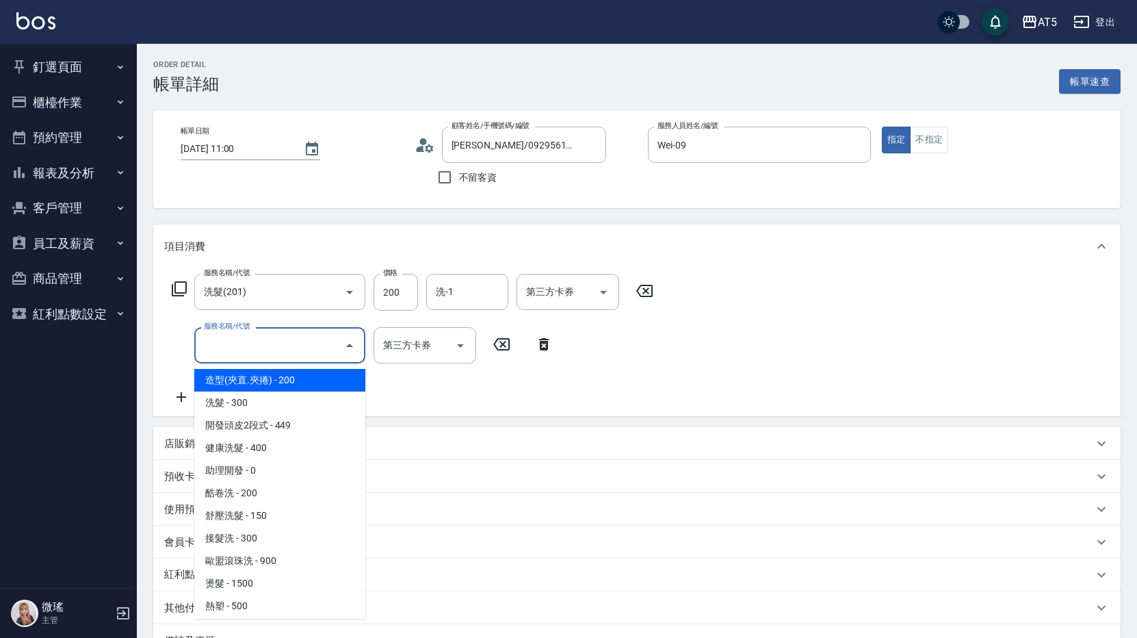
click at [233, 346] on input "服務名稱/代號" at bounding box center [270, 345] width 138 height 24
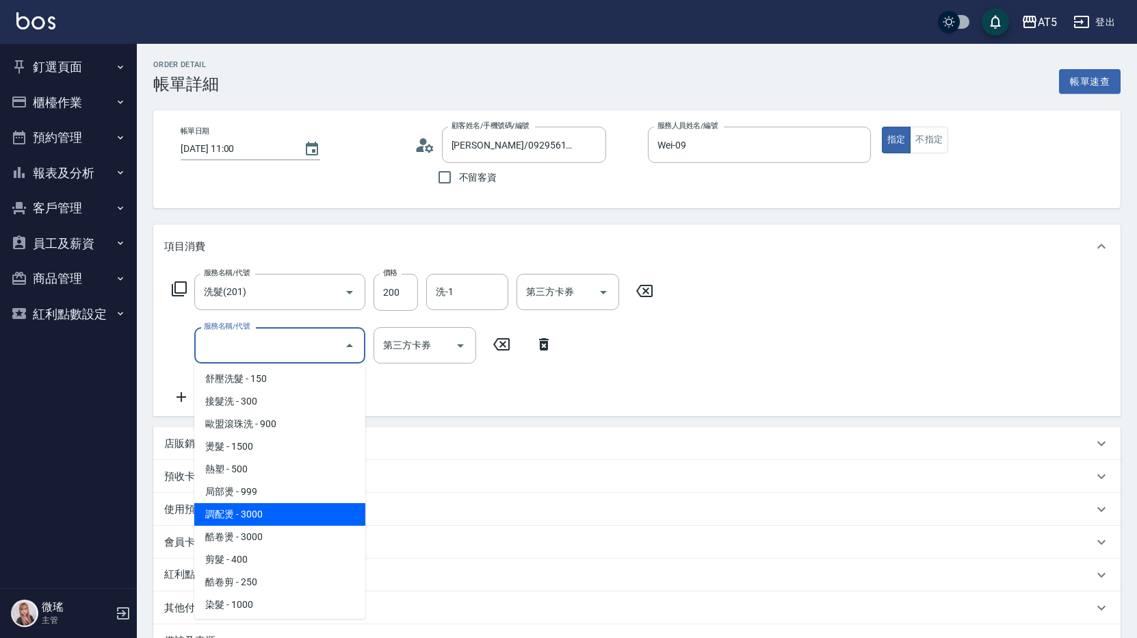
scroll to position [274, 0]
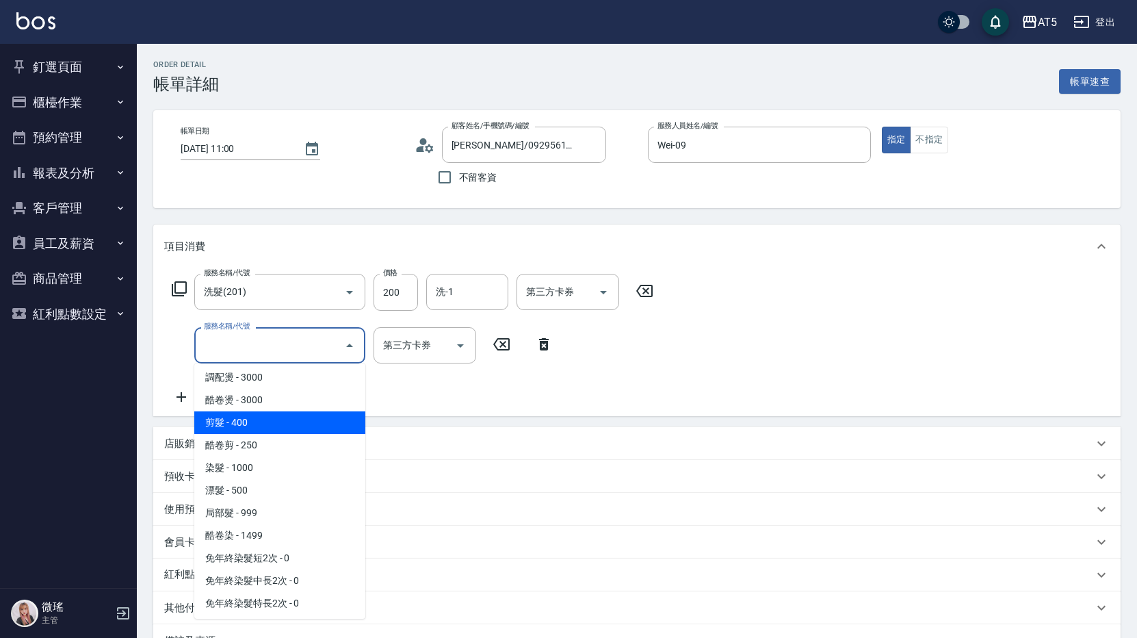
click at [300, 430] on span "剪髮 - 400" at bounding box center [279, 422] width 171 height 23
type input "60"
type input "剪髮(401)"
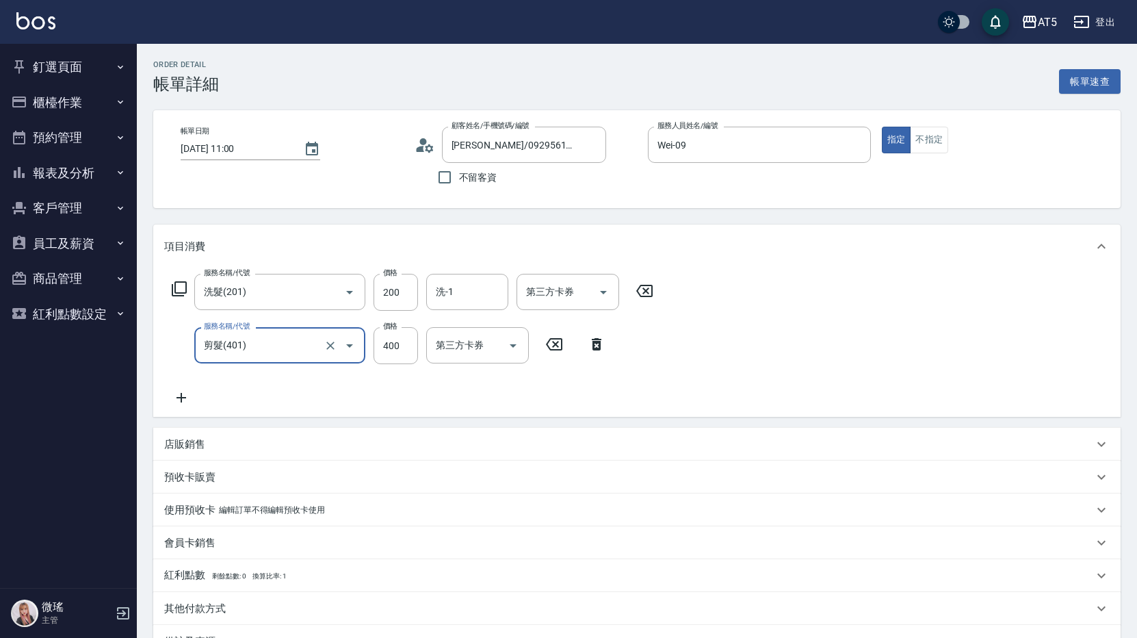
click at [188, 398] on icon at bounding box center [181, 397] width 34 height 16
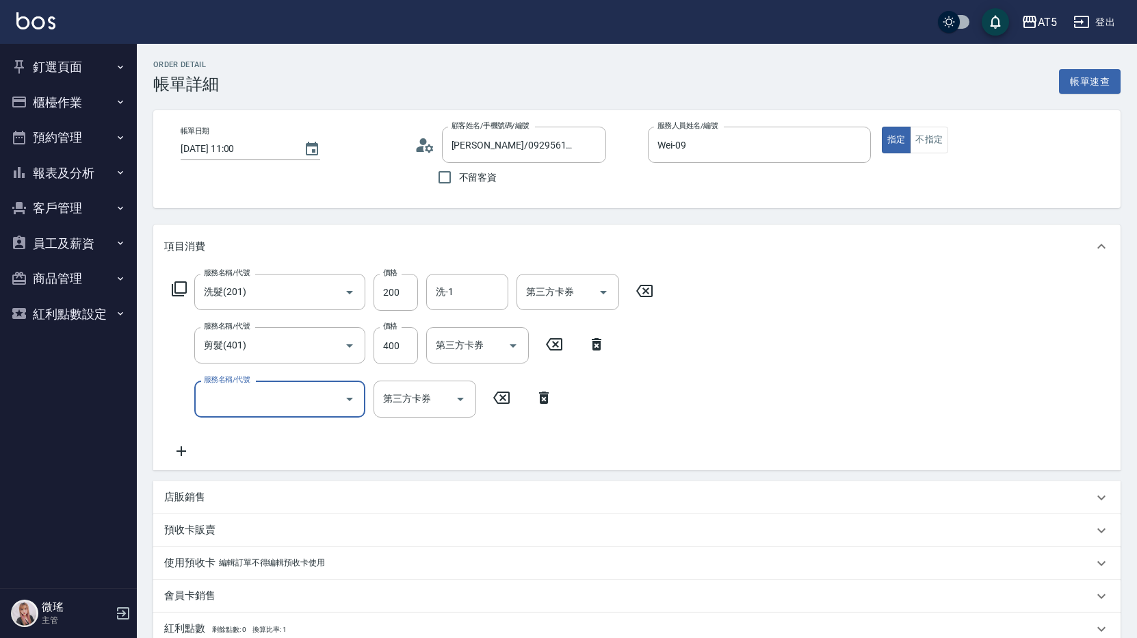
click at [239, 399] on input "服務名稱/代號" at bounding box center [270, 399] width 138 height 24
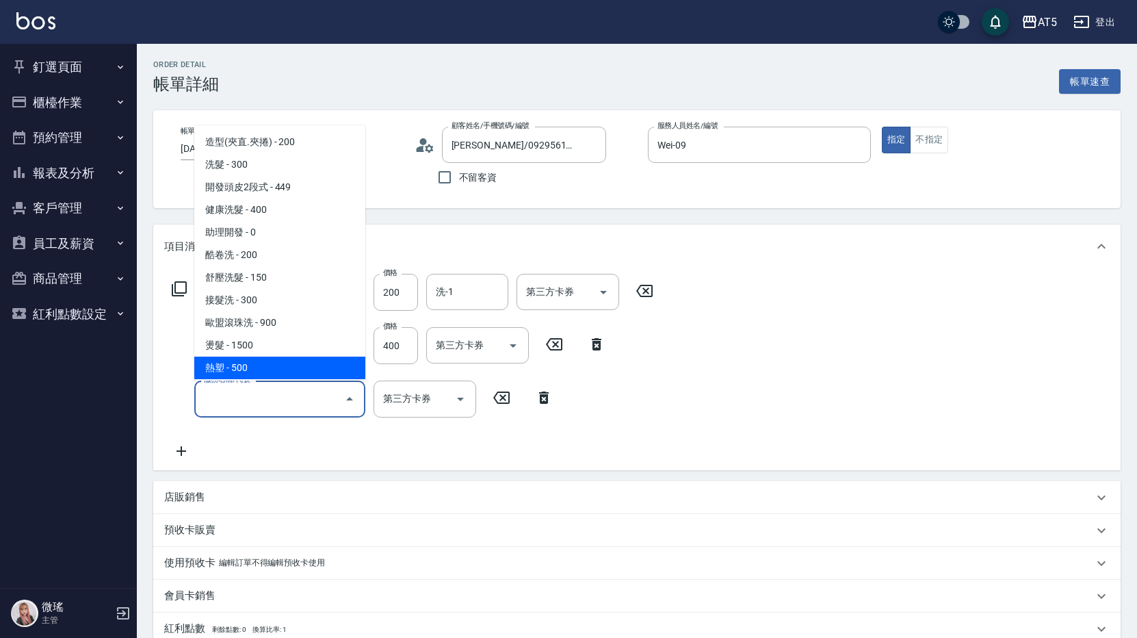
scroll to position [205, 0]
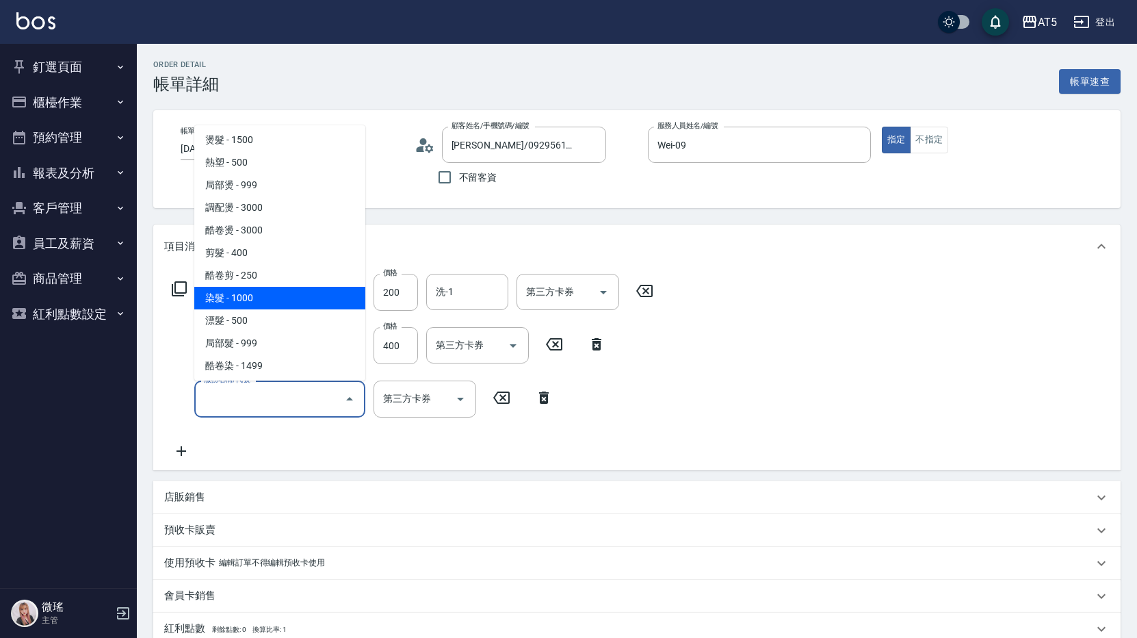
click at [277, 288] on span "染髮 - 1000" at bounding box center [279, 298] width 171 height 23
type input "160"
type input "染髮(501)"
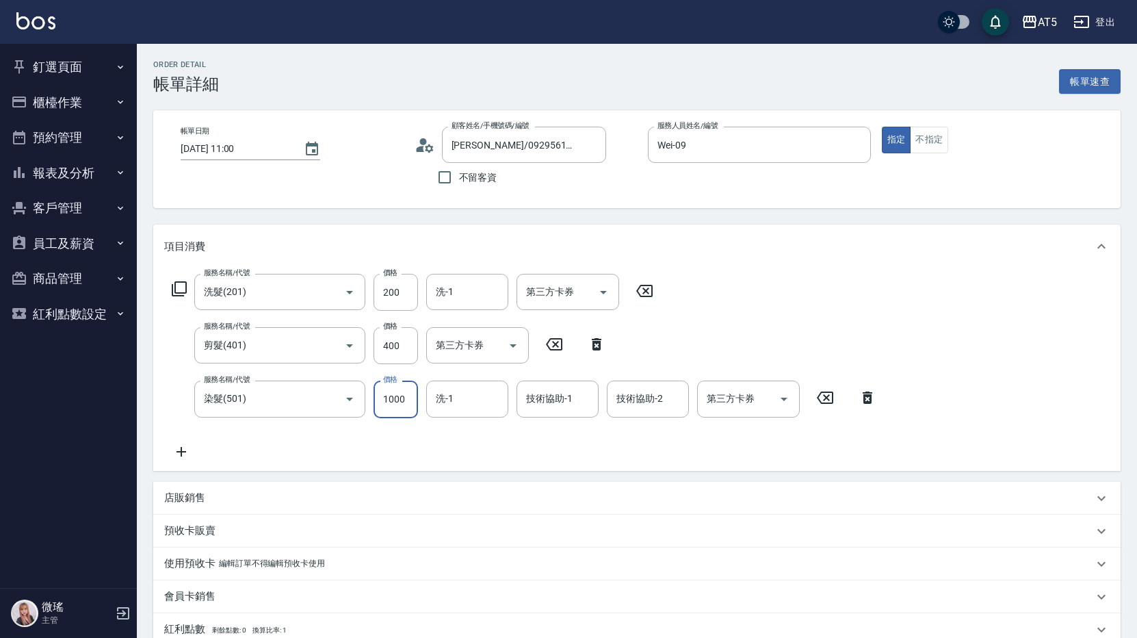
click at [400, 409] on input "1000" at bounding box center [396, 399] width 44 height 37
type input "1"
type input "60"
type input "120"
type input "70"
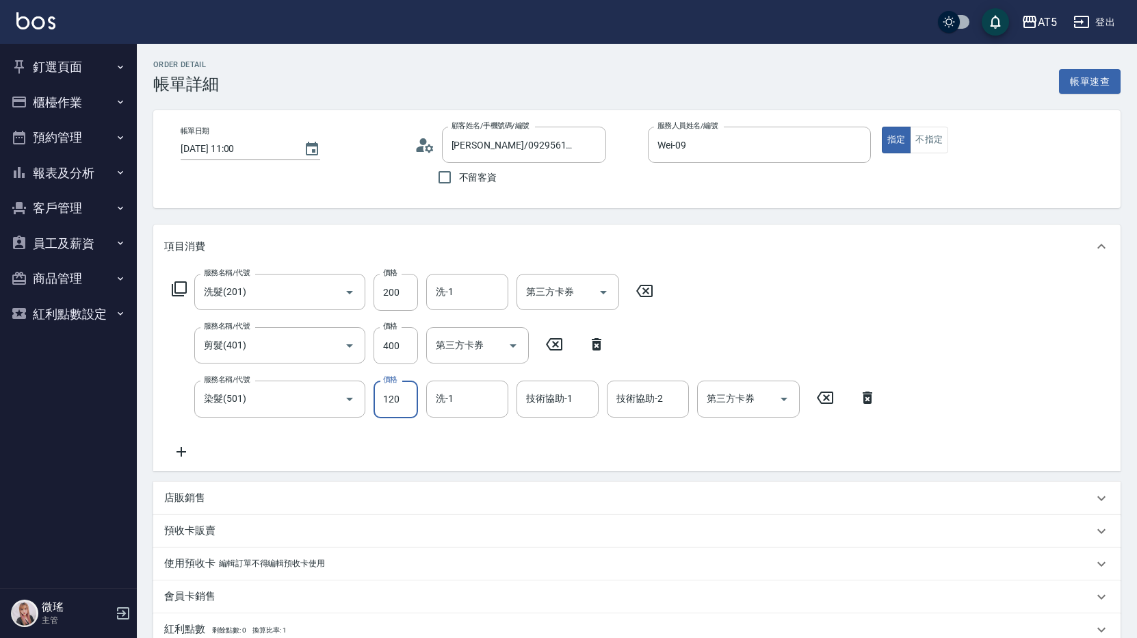
type input "1200"
type input "180"
type input "1200"
click at [313, 421] on div "服務名稱/代號 洗髮(201) 服務名稱/代號 價格 200 價格 洗-1 洗-1 第三方卡券 第三方卡券 服務名稱/代號 剪髮(401) 服務名稱/代號 價…" at bounding box center [524, 366] width 721 height 185
click at [179, 450] on icon at bounding box center [181, 451] width 34 height 16
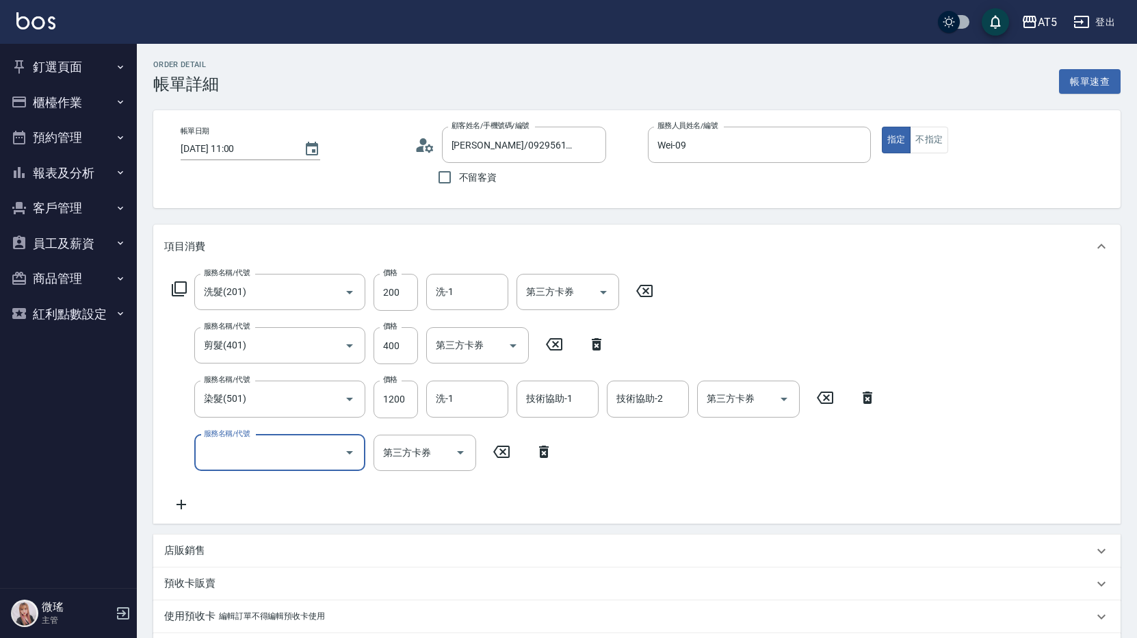
click at [230, 447] on input "服務名稱/代號" at bounding box center [270, 453] width 138 height 24
click at [245, 436] on label "服務名稱/代號" at bounding box center [227, 433] width 46 height 10
click at [245, 441] on input "服務名稱/代號" at bounding box center [270, 453] width 138 height 24
drag, startPoint x: 245, startPoint y: 438, endPoint x: 243, endPoint y: 450, distance: 11.8
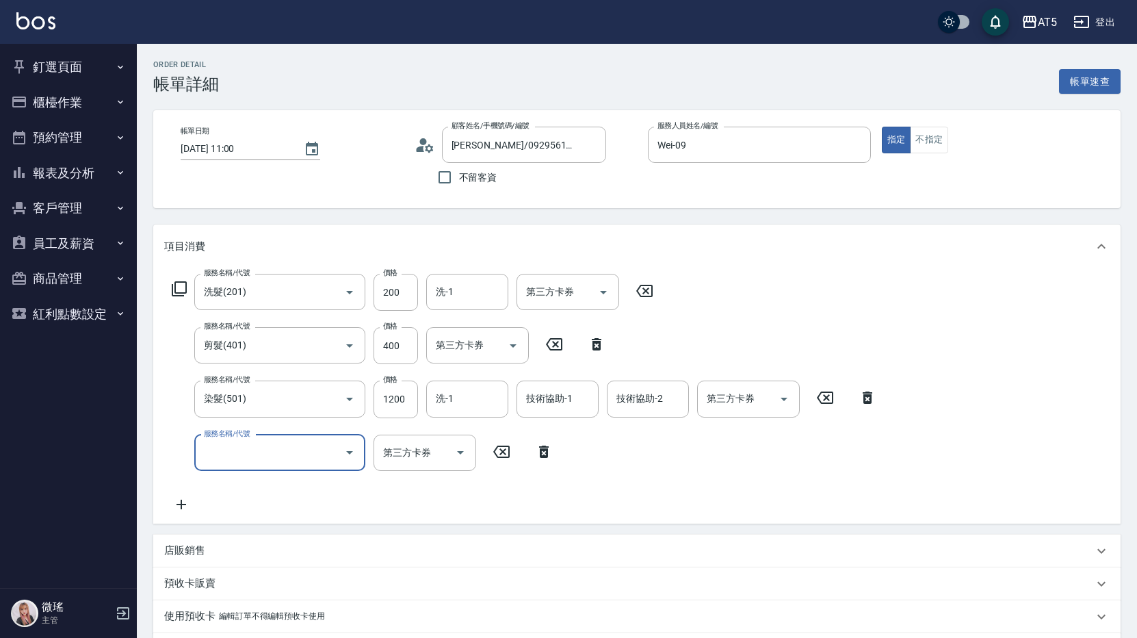
click at [245, 443] on div "服務名稱/代號 服務名稱/代號" at bounding box center [279, 453] width 171 height 36
click at [243, 450] on input "服務名稱/代號" at bounding box center [270, 453] width 138 height 24
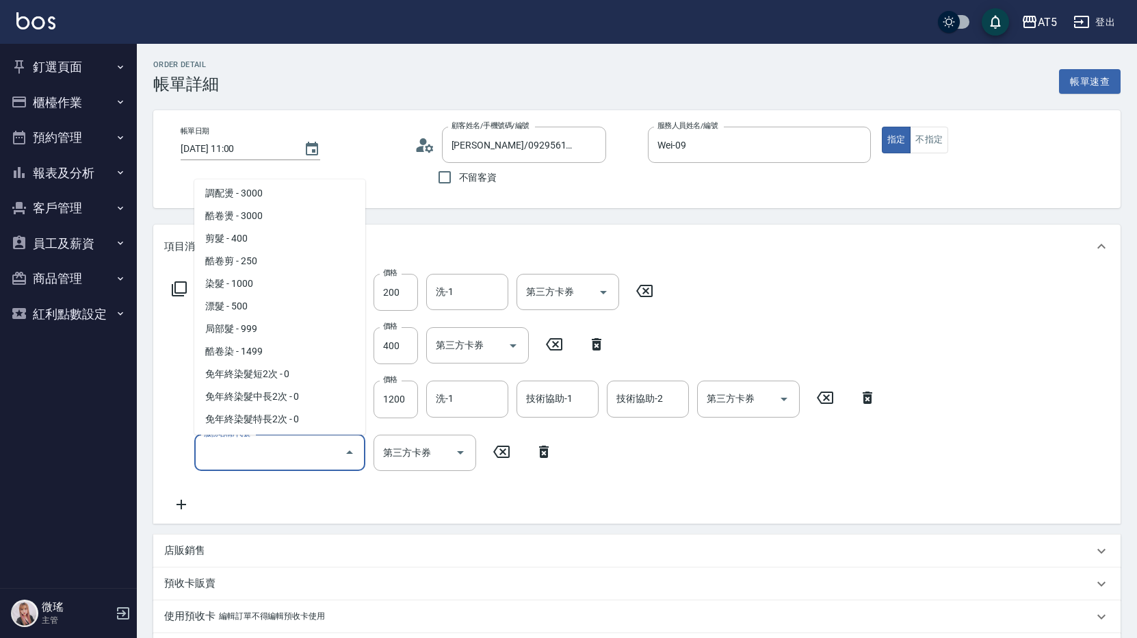
scroll to position [479, 0]
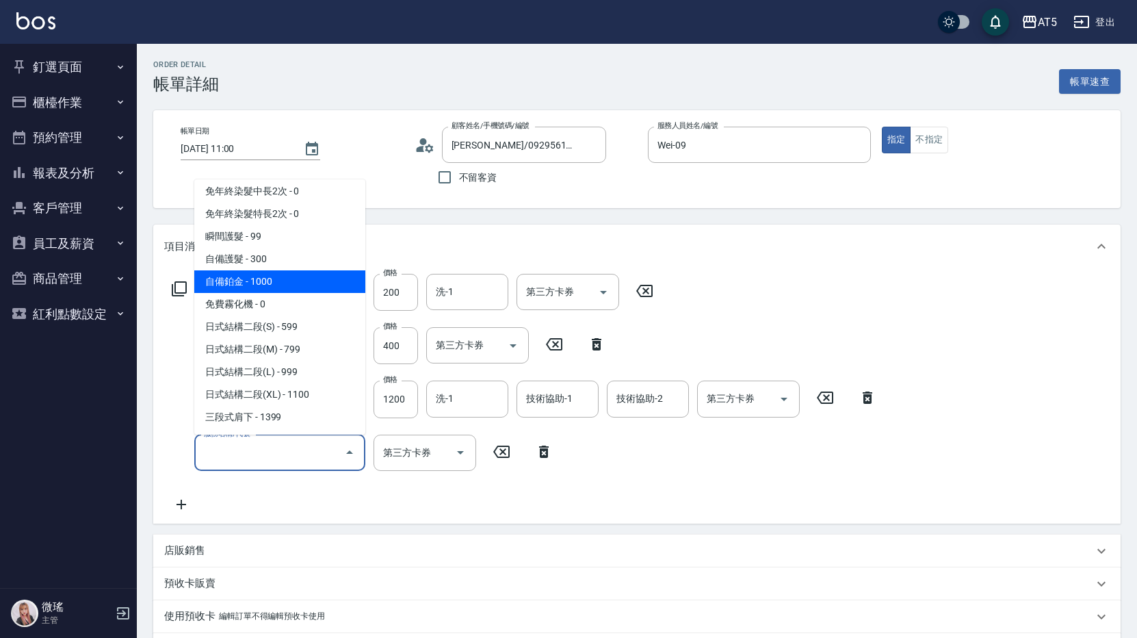
click at [279, 284] on span "自備鉑金 - 1000" at bounding box center [279, 281] width 171 height 23
type input "280"
type input "自備鉑金(602)"
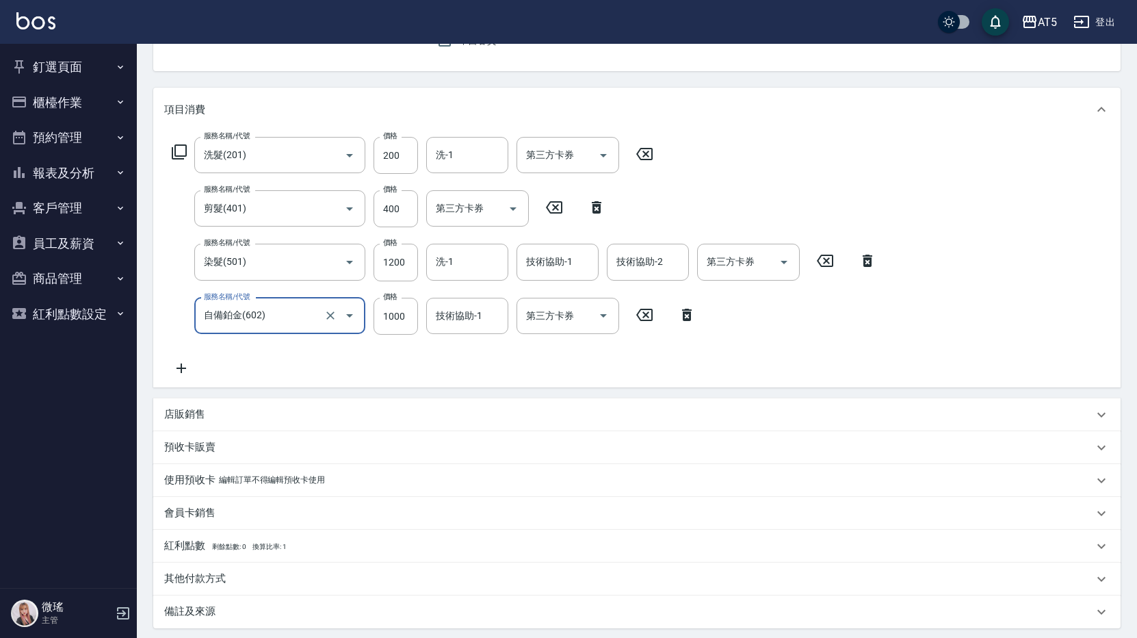
scroll to position [275, 0]
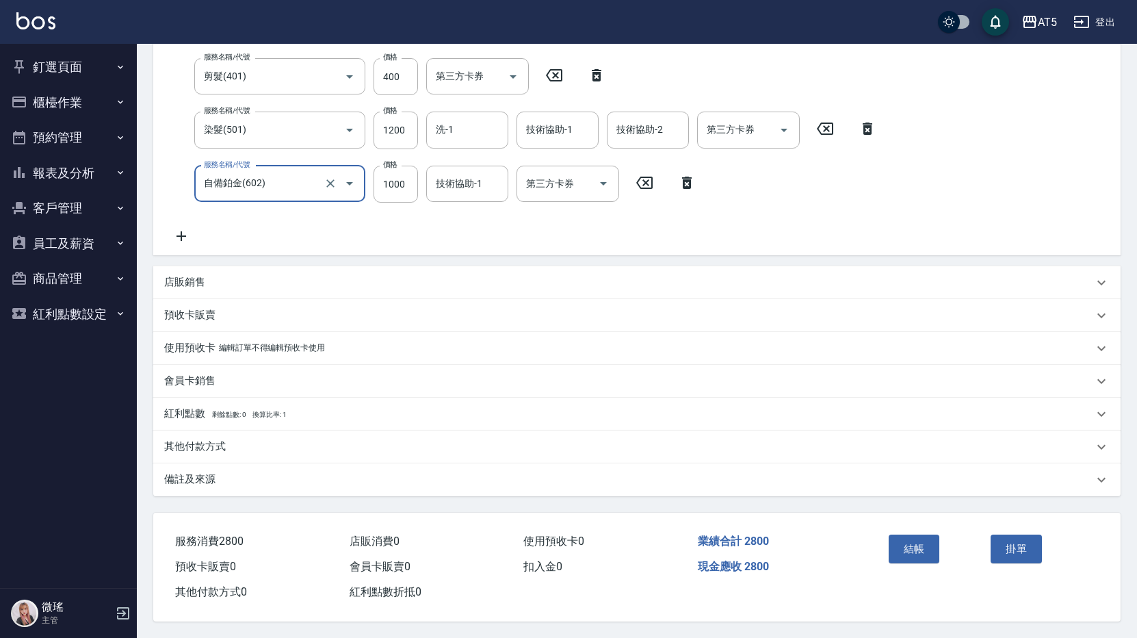
click at [206, 478] on p "備註及來源" at bounding box center [189, 479] width 51 height 14
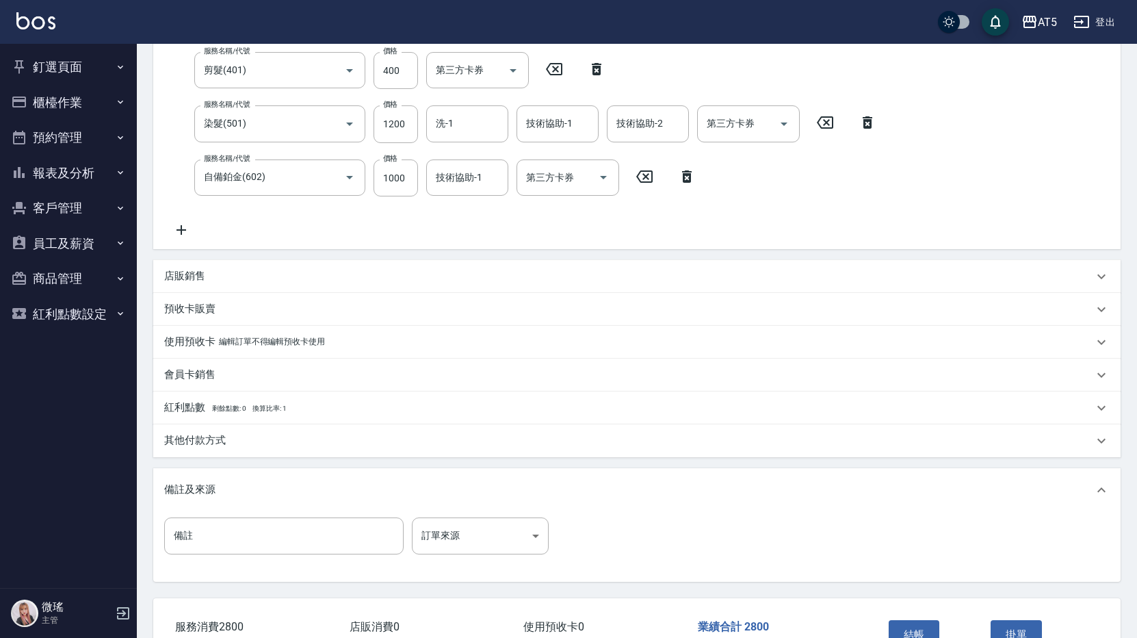
scroll to position [366, 0]
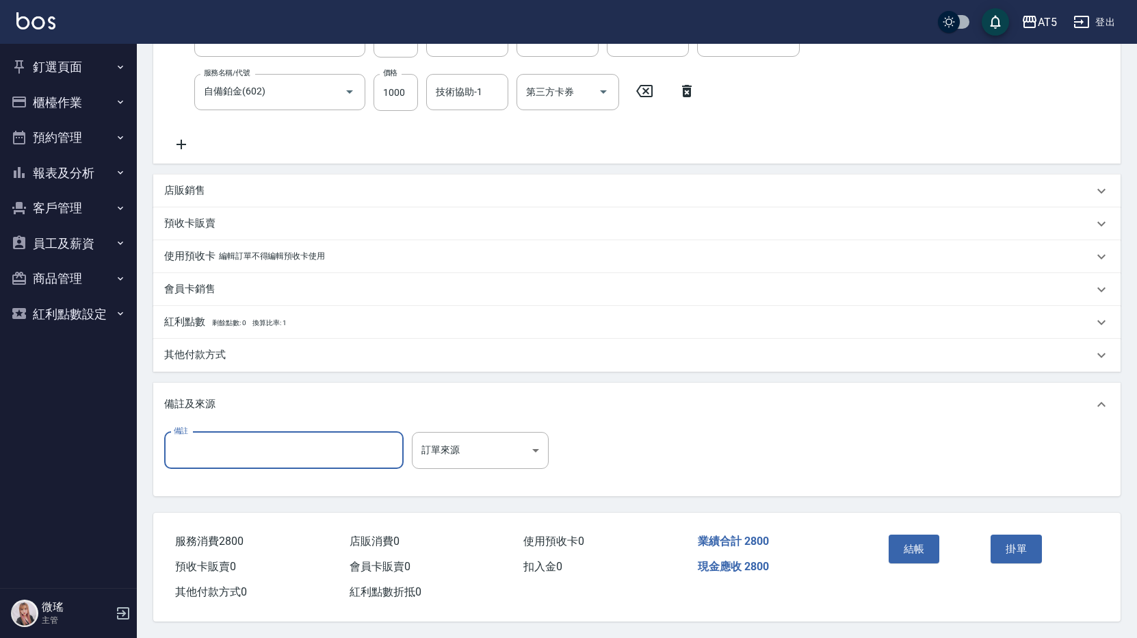
click at [216, 447] on input "備註" at bounding box center [284, 450] width 240 height 37
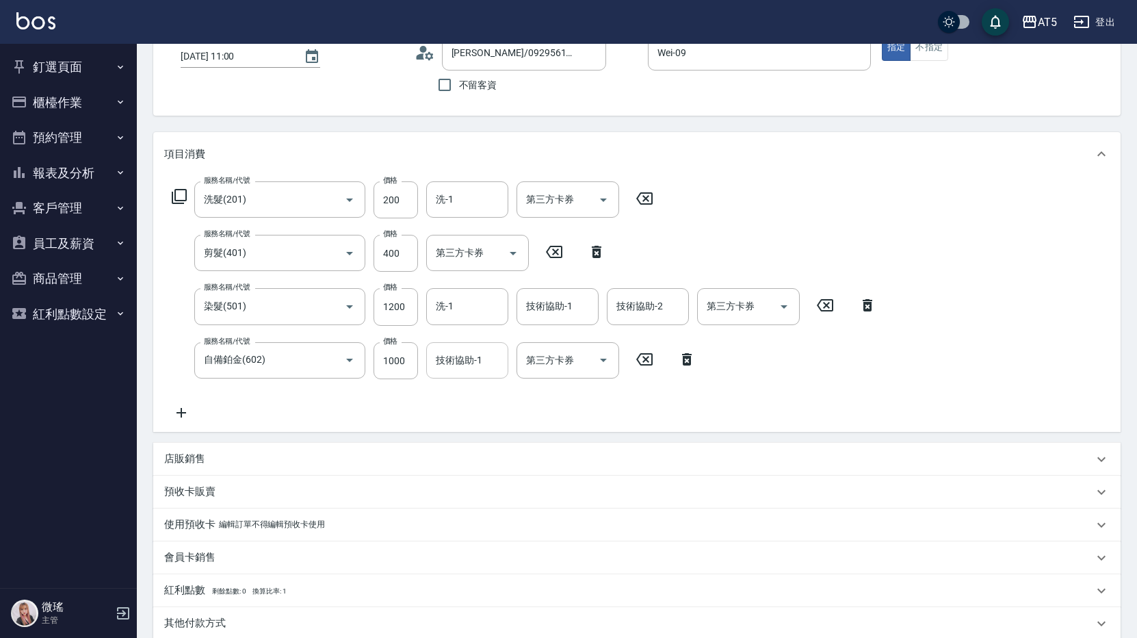
scroll to position [0, 0]
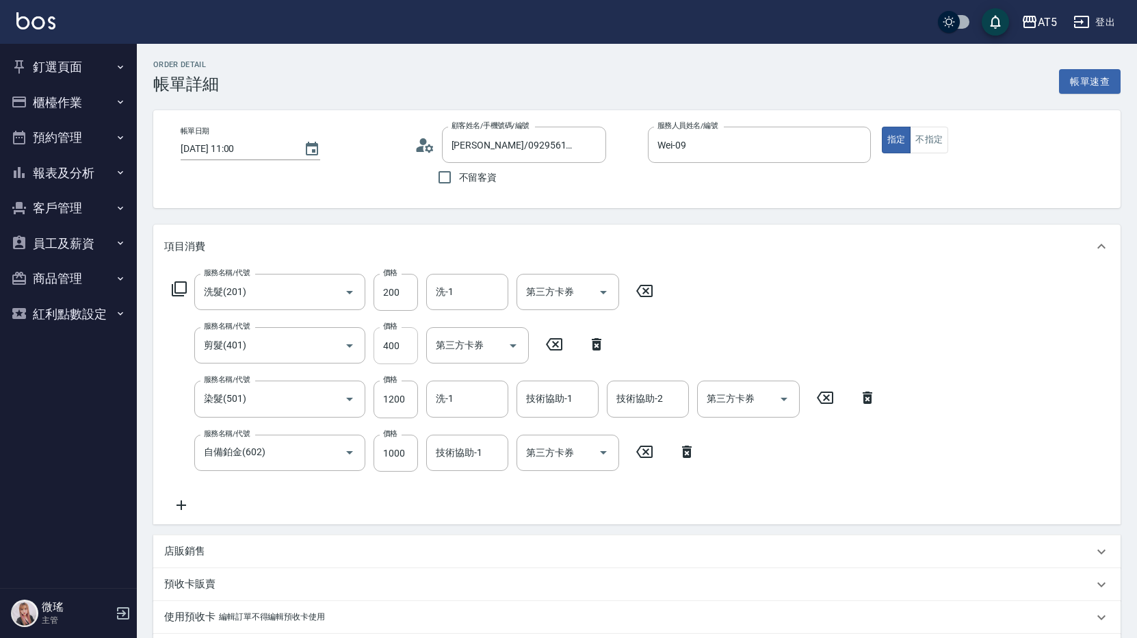
type input "7-7+Y12+5-7G*9%"
click at [398, 348] on input "400" at bounding box center [396, 345] width 44 height 37
type input "5"
type input "240"
type input "500"
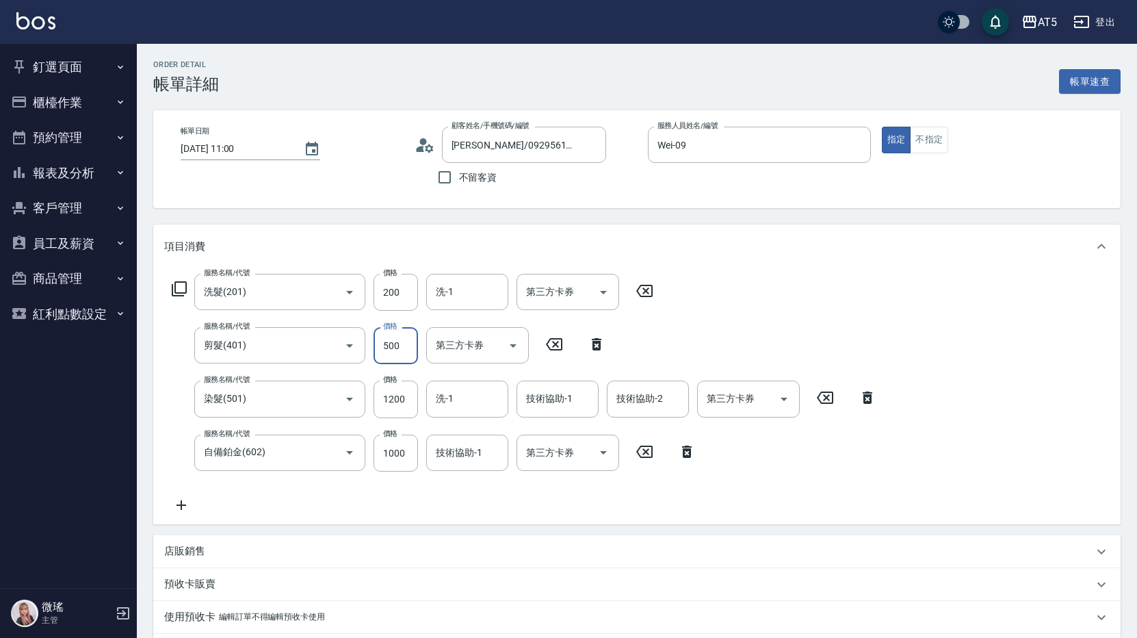
type input "290"
type input "500"
click at [892, 314] on div "服務名稱/代號 洗髮(201) 服務名稱/代號 價格 200 價格 洗-1 洗-1 第三方卡券 第三方卡券 服務名稱/代號 剪髮(401) 服務名稱/代號 價…" at bounding box center [637, 396] width 968 height 256
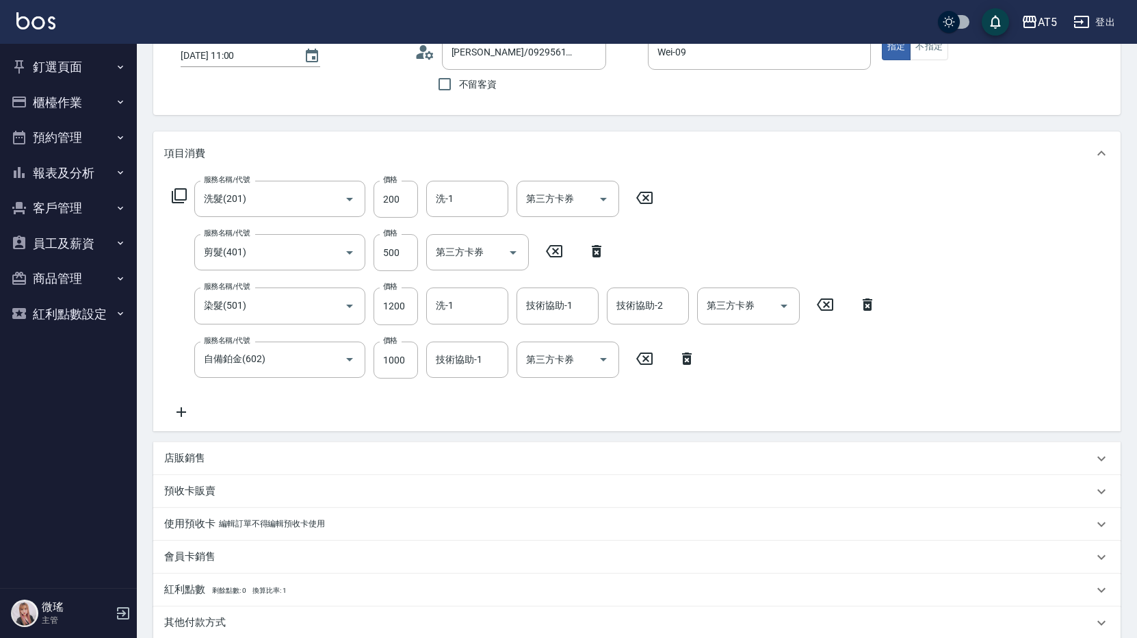
scroll to position [367, 0]
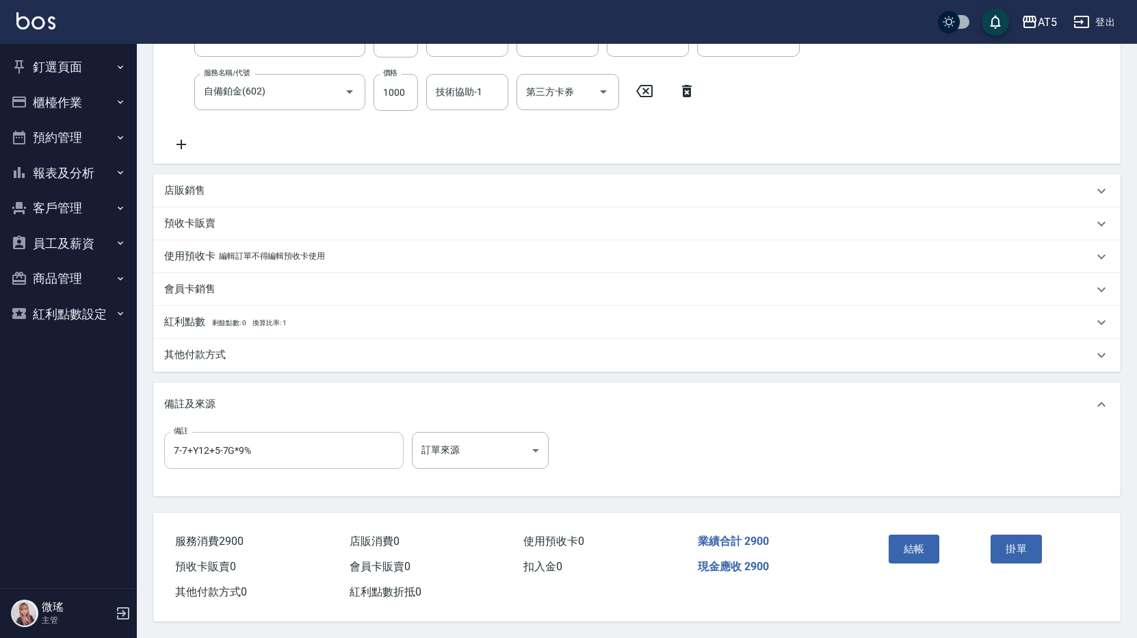
click at [277, 444] on input "7-7+Y12+5-7G*9%" at bounding box center [284, 450] width 240 height 37
click at [312, 439] on input "7-7+Y12+5-7G*9%送[PERSON_NAME]" at bounding box center [284, 450] width 240 height 37
drag, startPoint x: 304, startPoint y: 445, endPoint x: 289, endPoint y: 445, distance: 14.4
click at [289, 445] on input "7-7+Y12+5-7G*9%送小蒼蘭隔離" at bounding box center [284, 450] width 240 height 37
click at [256, 442] on input "7-7+Y12+5-7G*9%送[PERSON_NAME]" at bounding box center [284, 450] width 240 height 37
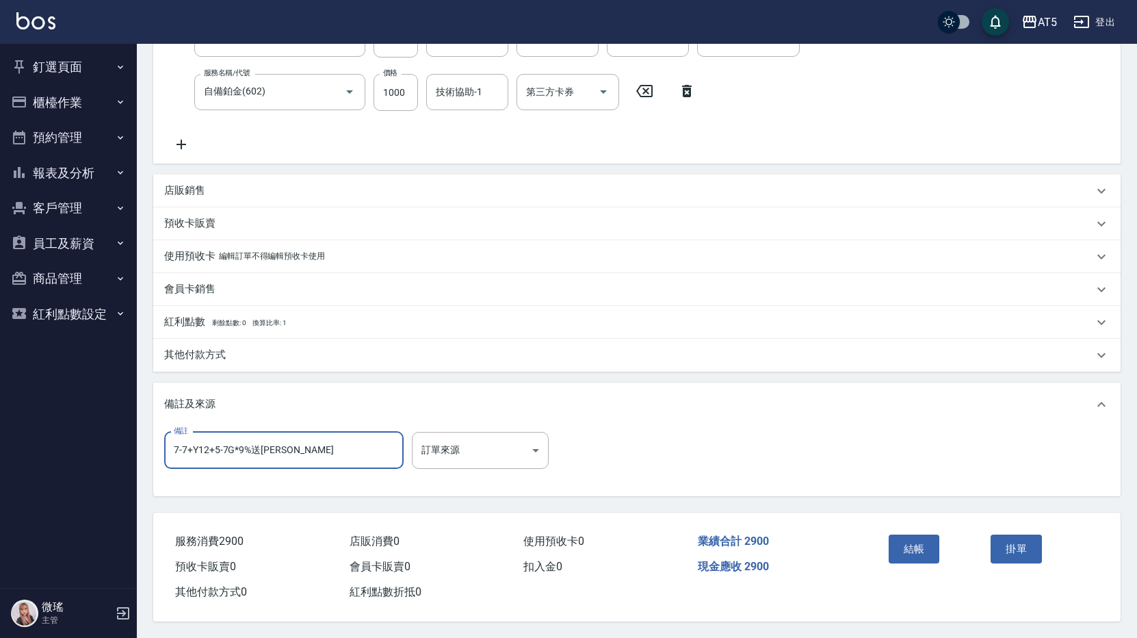
paste input "隔離"
type input "7-7+Y12+5-7G*9%送隔離+[PERSON_NAME]"
click at [911, 543] on button "結帳" at bounding box center [914, 548] width 51 height 29
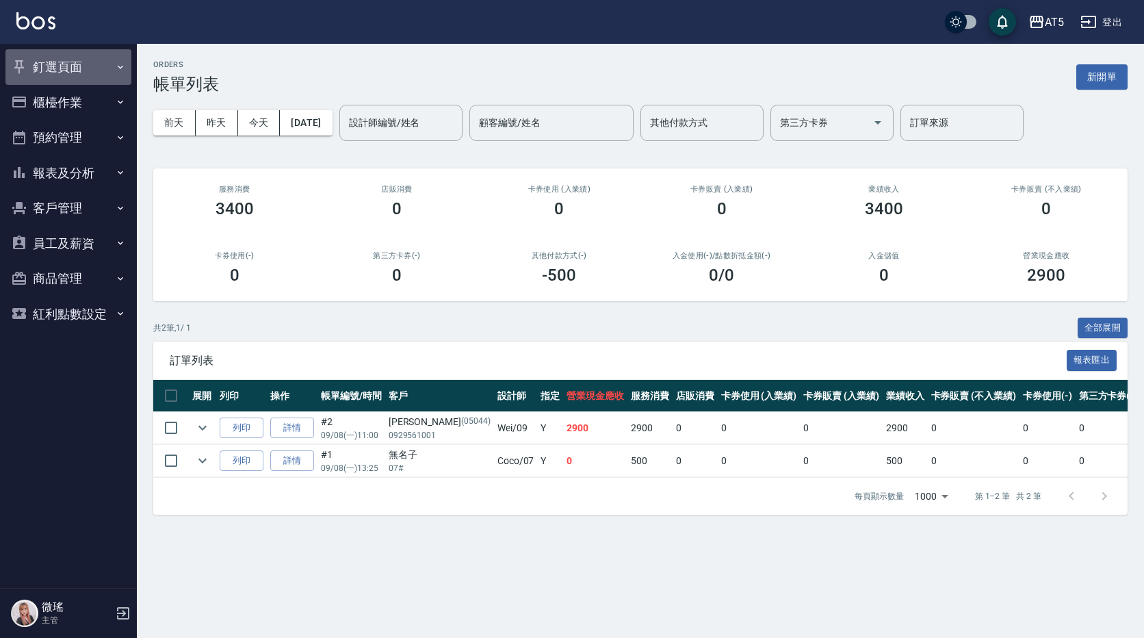
click at [51, 70] on button "釘選頁面" at bounding box center [68, 67] width 126 height 36
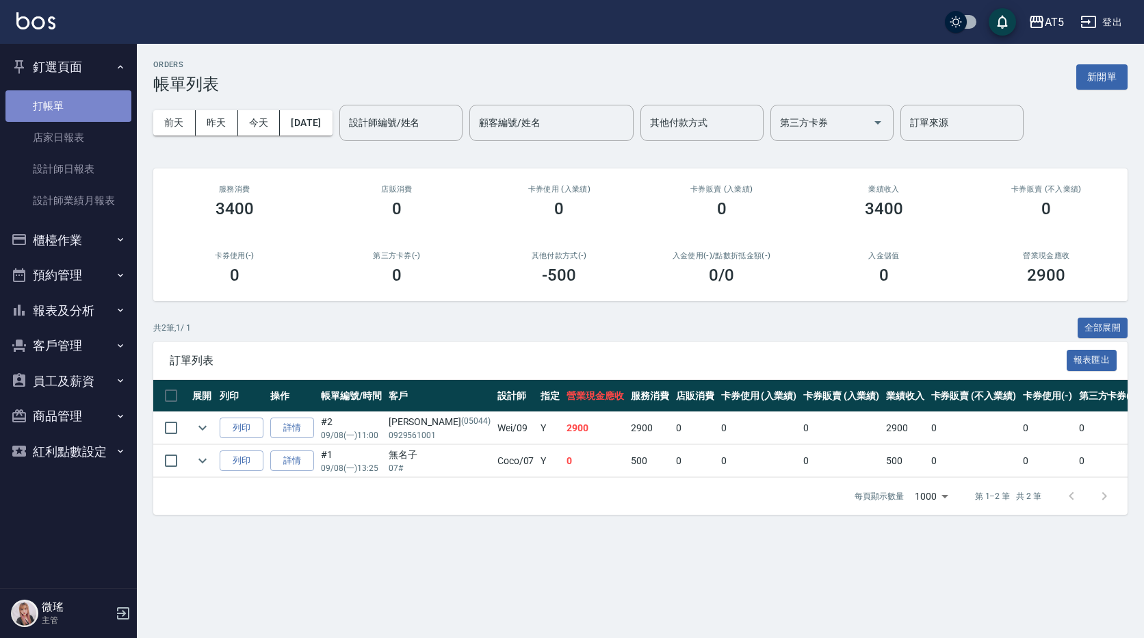
click at [67, 96] on link "打帳單" at bounding box center [68, 105] width 126 height 31
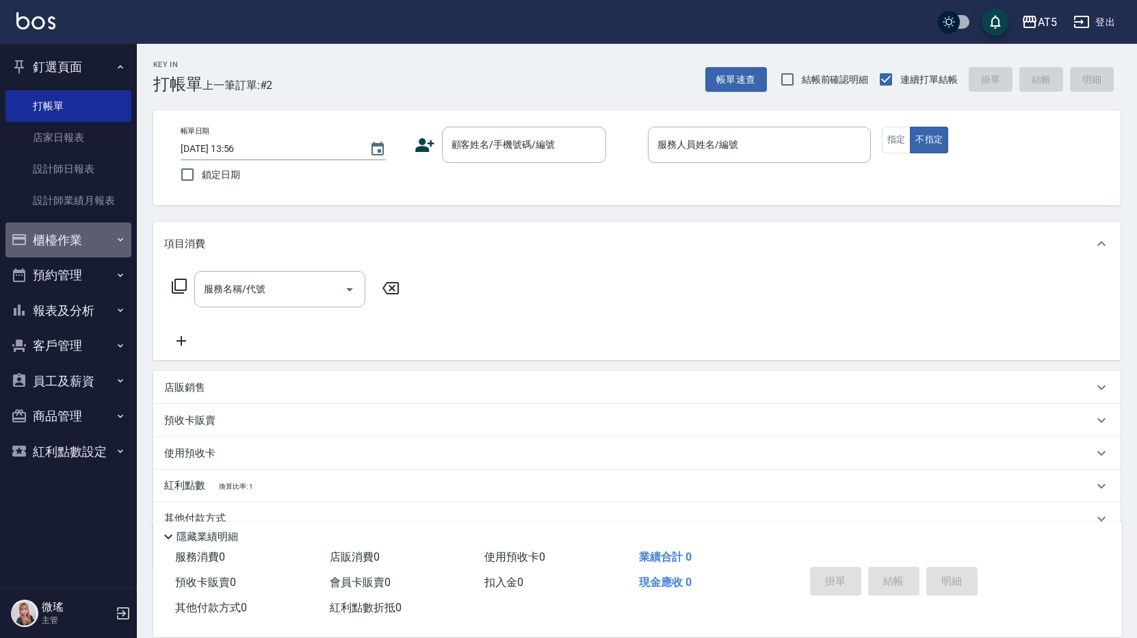
click at [51, 245] on button "櫃檯作業" at bounding box center [68, 240] width 126 height 36
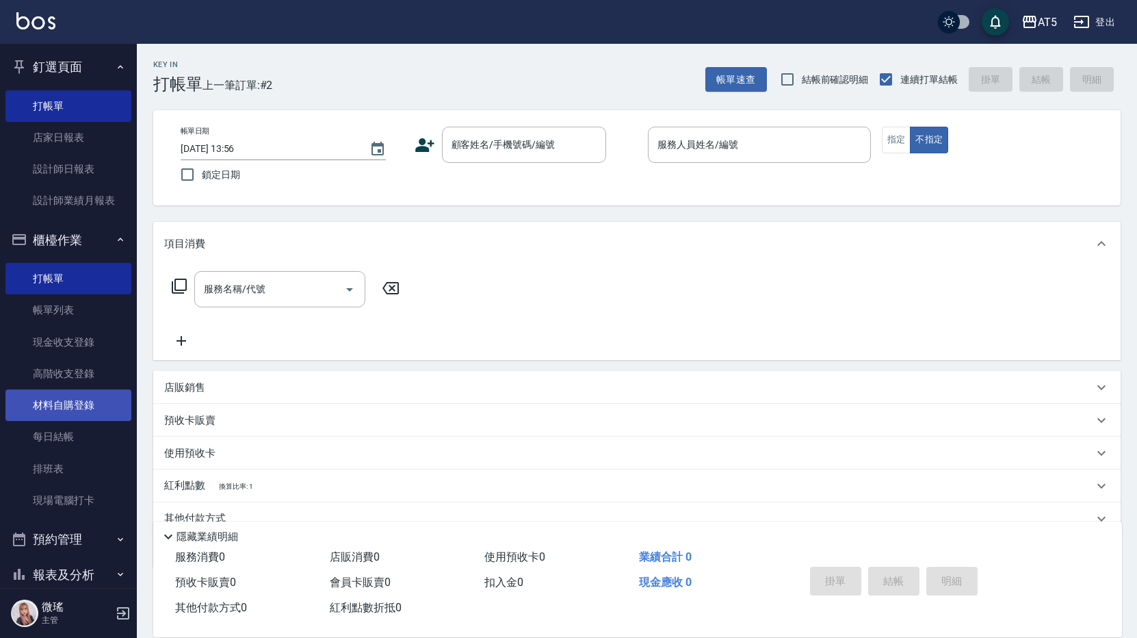
scroll to position [68, 0]
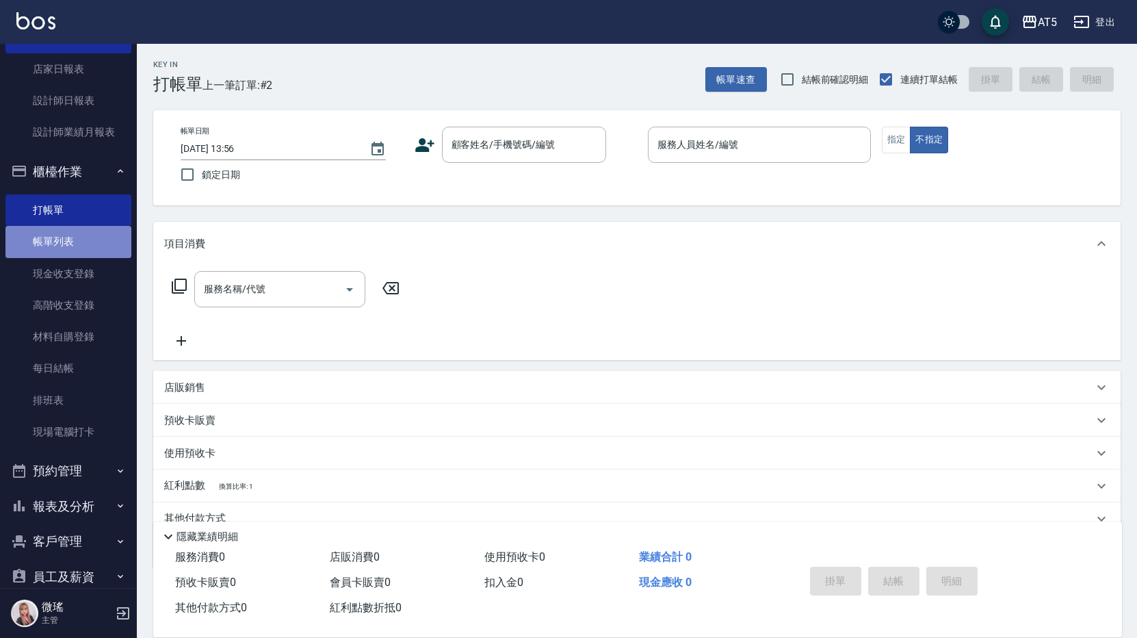
click at [70, 244] on link "帳單列表" at bounding box center [68, 241] width 126 height 31
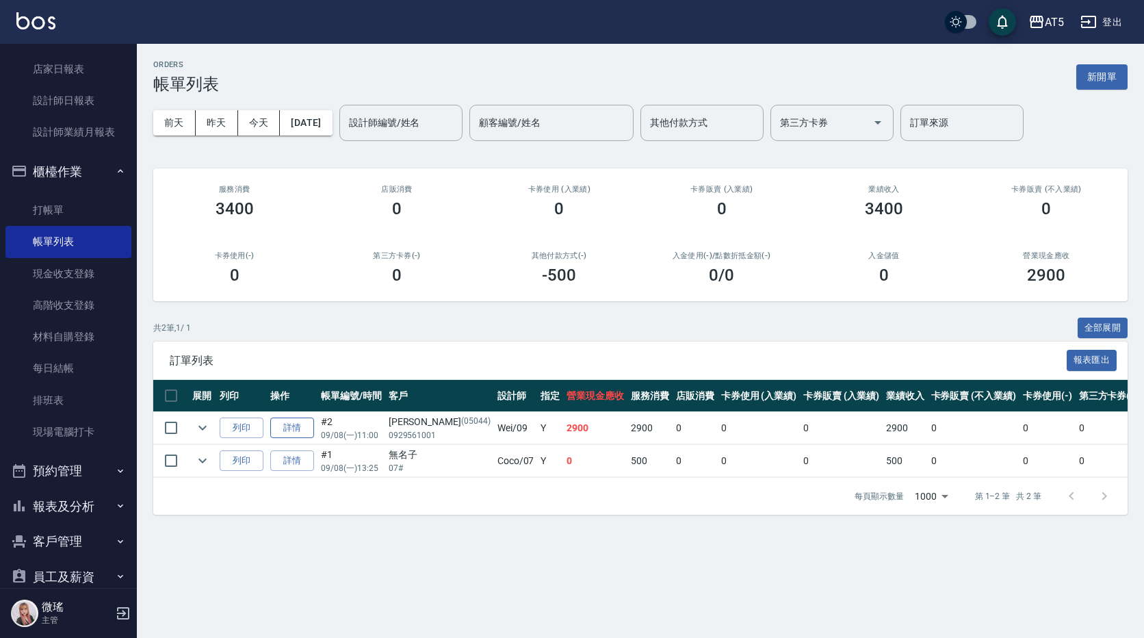
click at [283, 431] on link "詳情" at bounding box center [292, 427] width 44 height 21
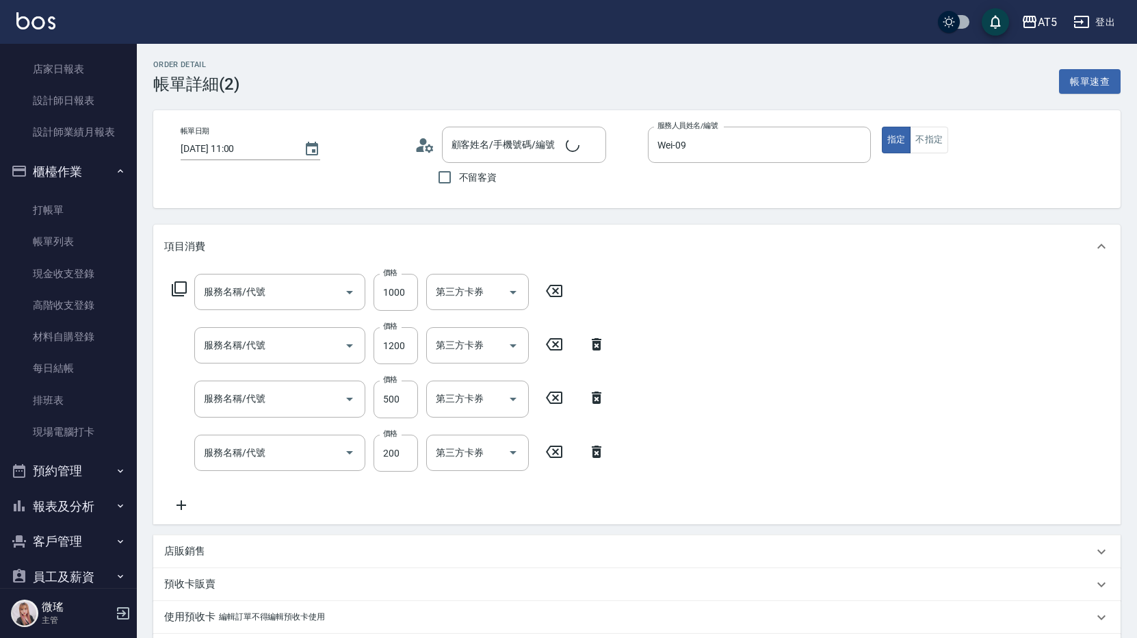
type input "[DATE] 11:00"
type input "Wei-09"
type input "290"
type input "7-7+Y12+5-7G*9%送隔離+[PERSON_NAME]"
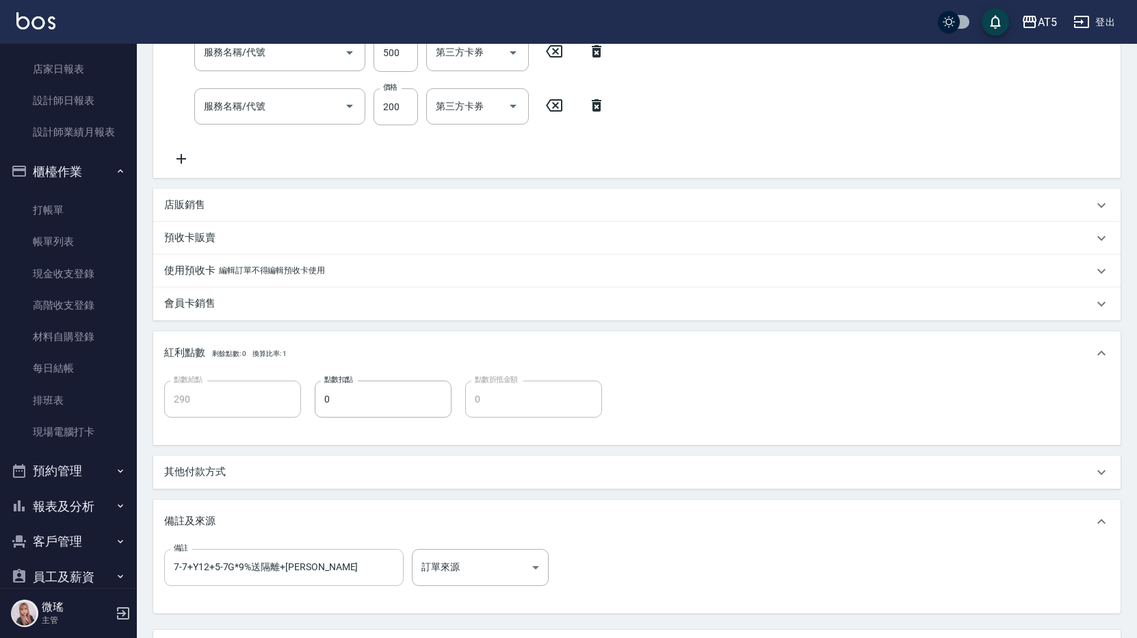
type input "自備鉑金(602)"
type input "染髮(501)"
type input "剪髮(401)"
type input "洗髮(201)"
type input "[PERSON_NAME]/0929561001/05044"
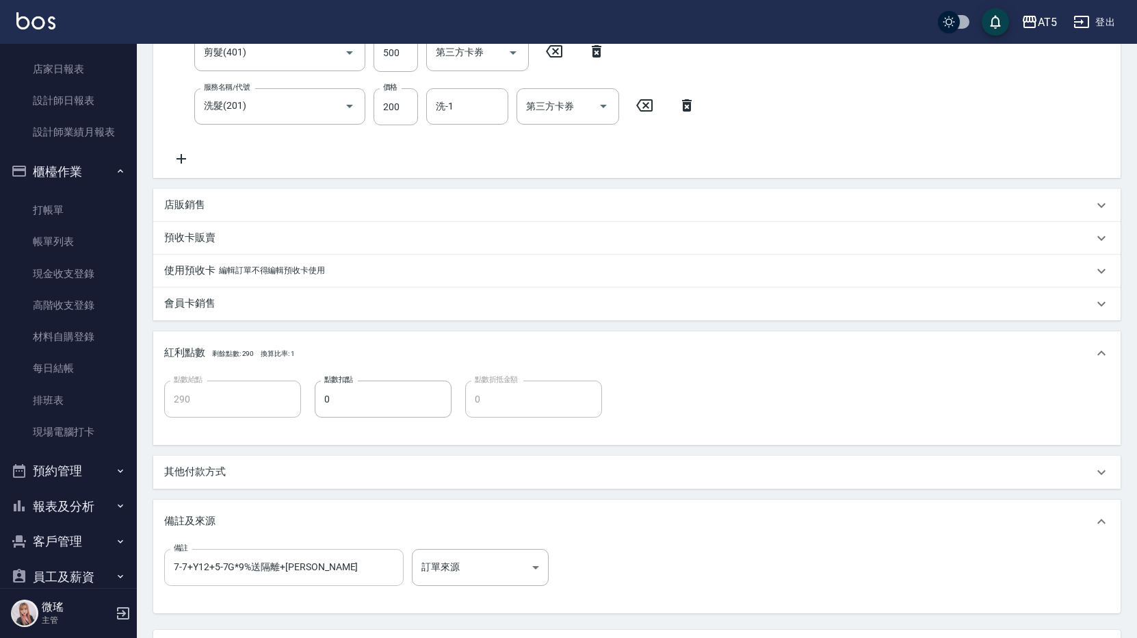
click at [199, 565] on input "7-7+Y12+5-7G*9%送隔離+[PERSON_NAME]" at bounding box center [284, 567] width 240 height 37
click at [200, 565] on input "7-7+Y12+5-7G*9%送隔離+[PERSON_NAME]" at bounding box center [284, 567] width 240 height 37
type input "7-7+12GY+5-7G*9%送隔離+[PERSON_NAME]"
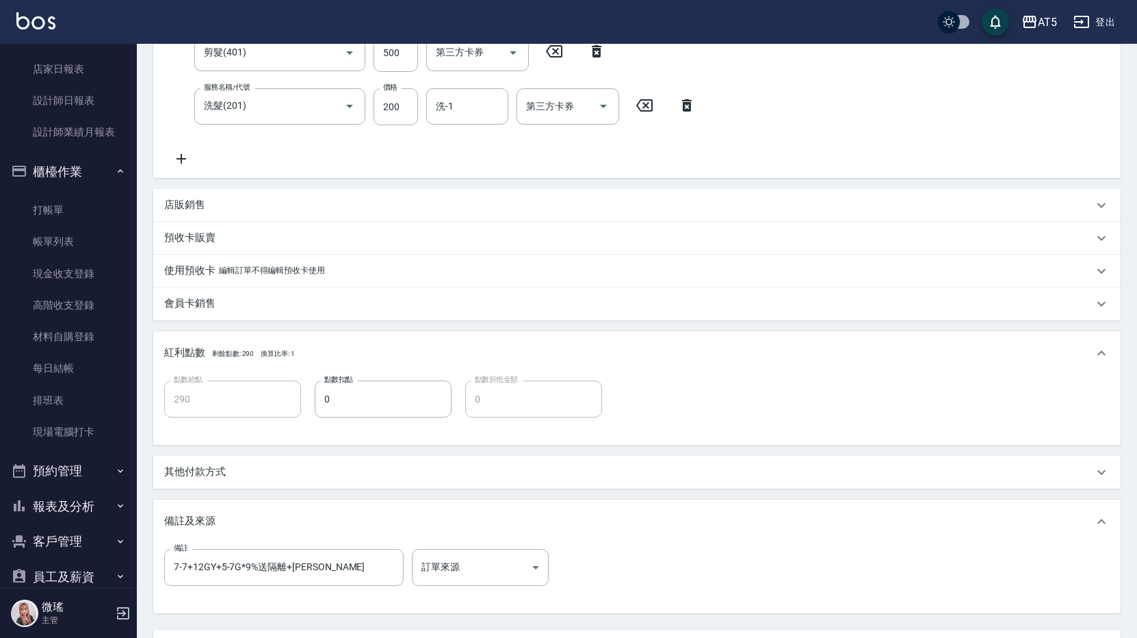
click at [704, 541] on div "備註及來源" at bounding box center [637, 522] width 968 height 44
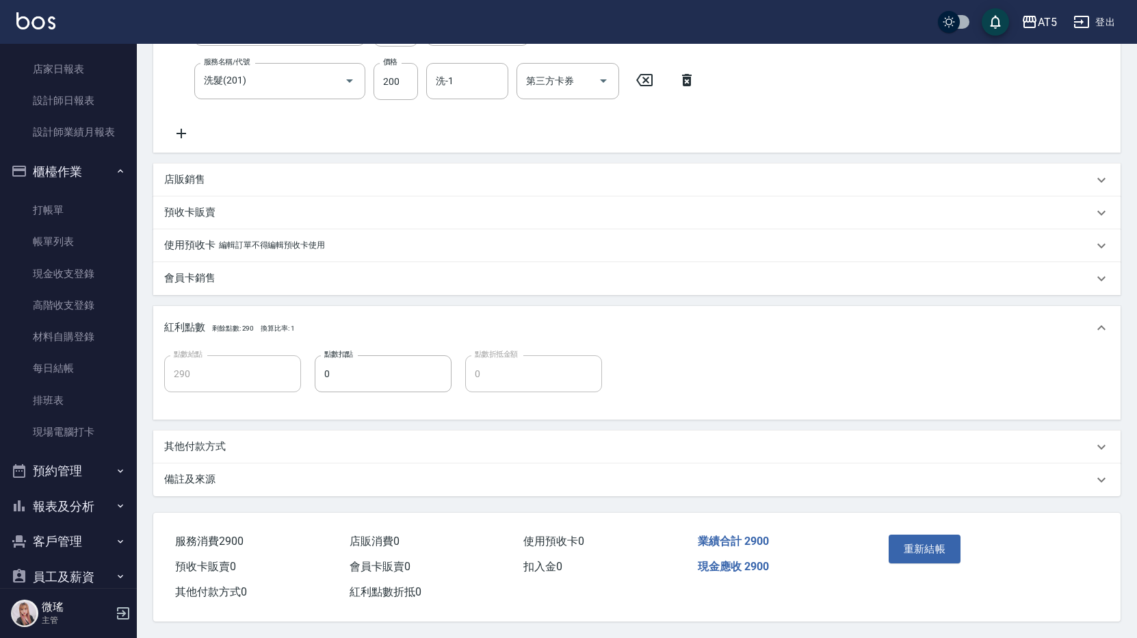
scroll to position [378, 0]
click at [925, 552] on button "重新結帳" at bounding box center [925, 548] width 73 height 29
